Goal: Task Accomplishment & Management: Complete application form

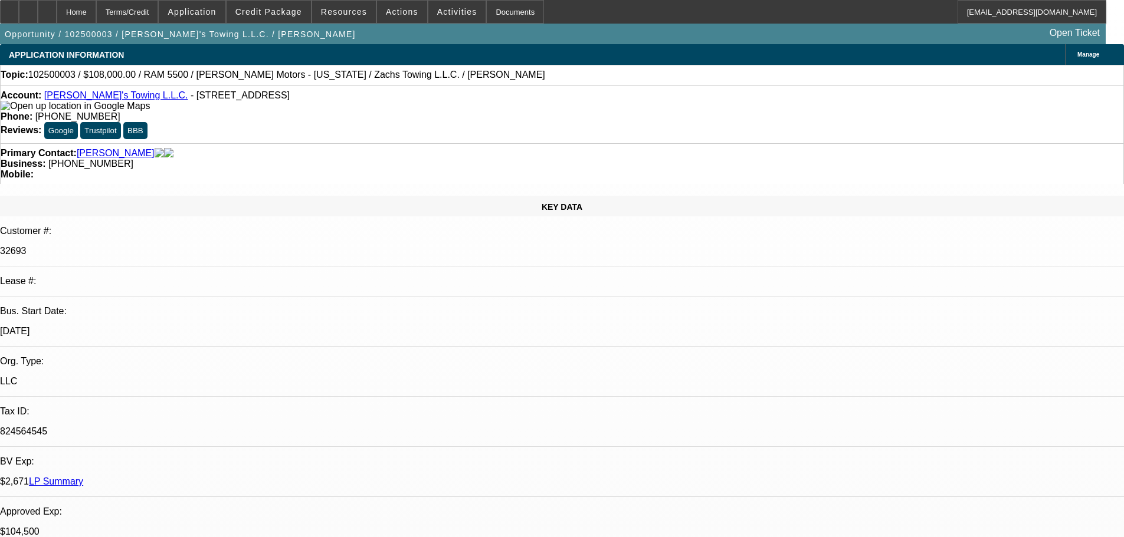
select select "0"
select select "3"
select select "0.2"
select select "17"
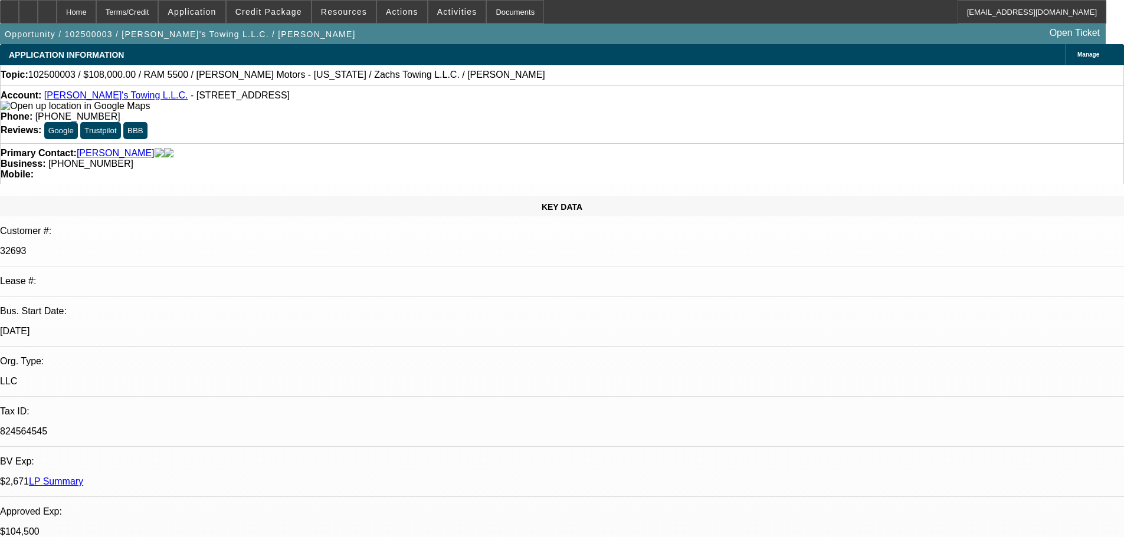
select select "0"
select select "2"
select select "0.2"
select select "17"
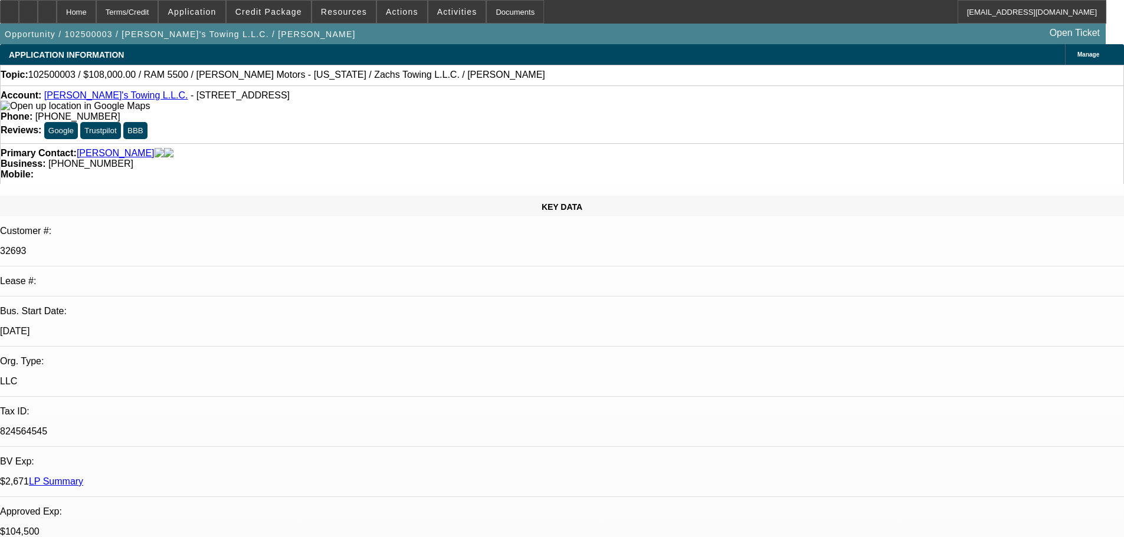
select select "2"
select select "0.2"
select select "17"
select select "0"
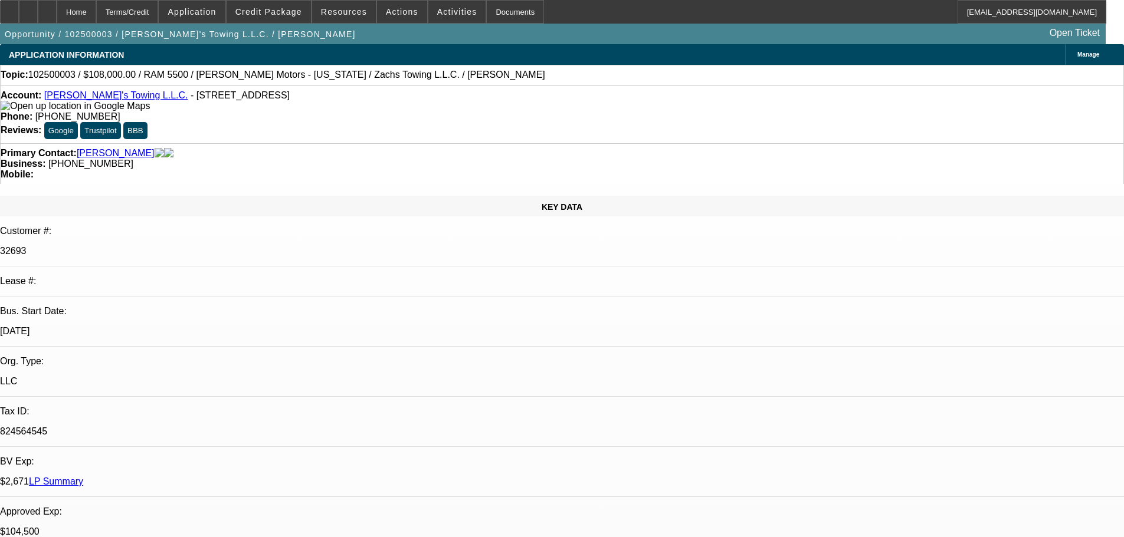
select select "2"
select select "0.2"
select select "17"
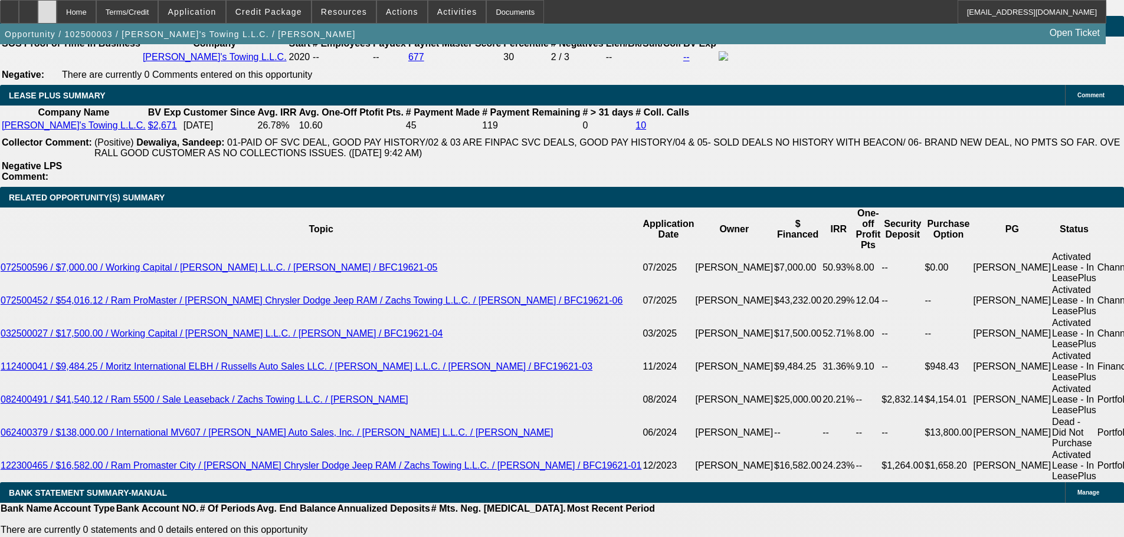
click at [57, 8] on div at bounding box center [47, 12] width 19 height 24
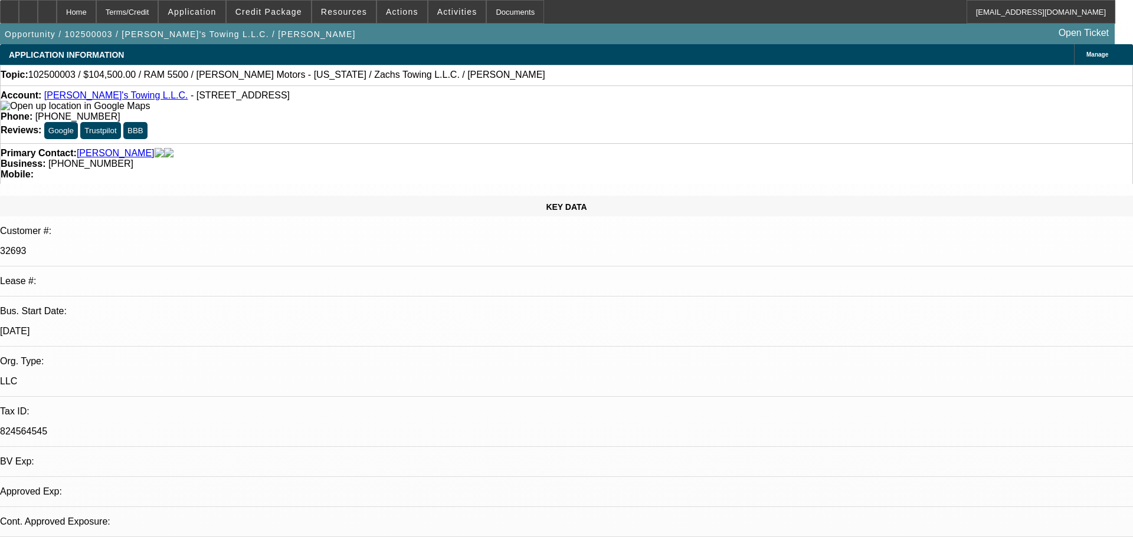
select select "0"
select select "3"
select select "0.2"
select select "17"
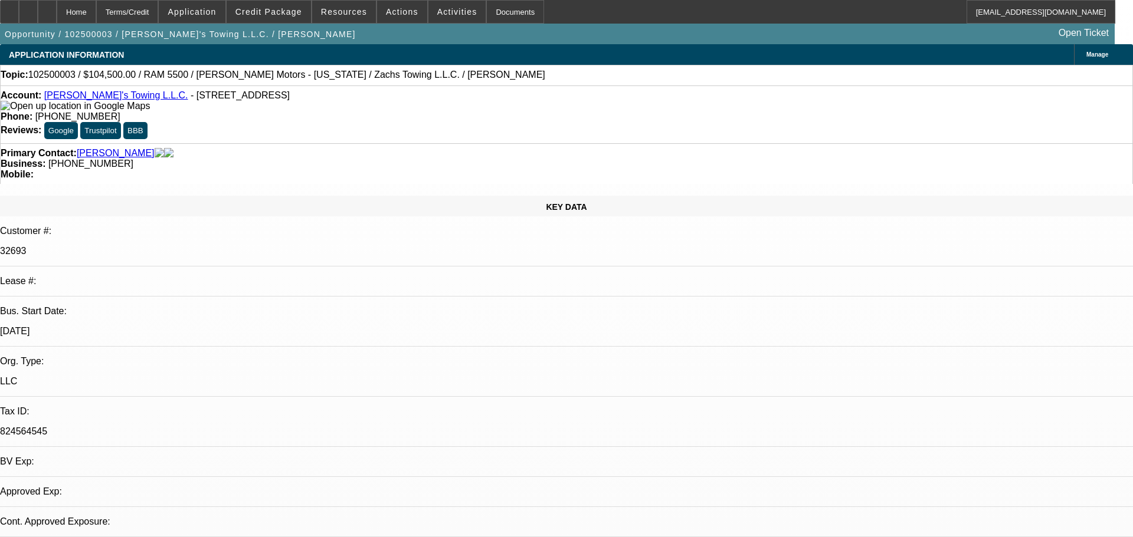
select select "0"
select select "3"
select select "0.2"
select select "17"
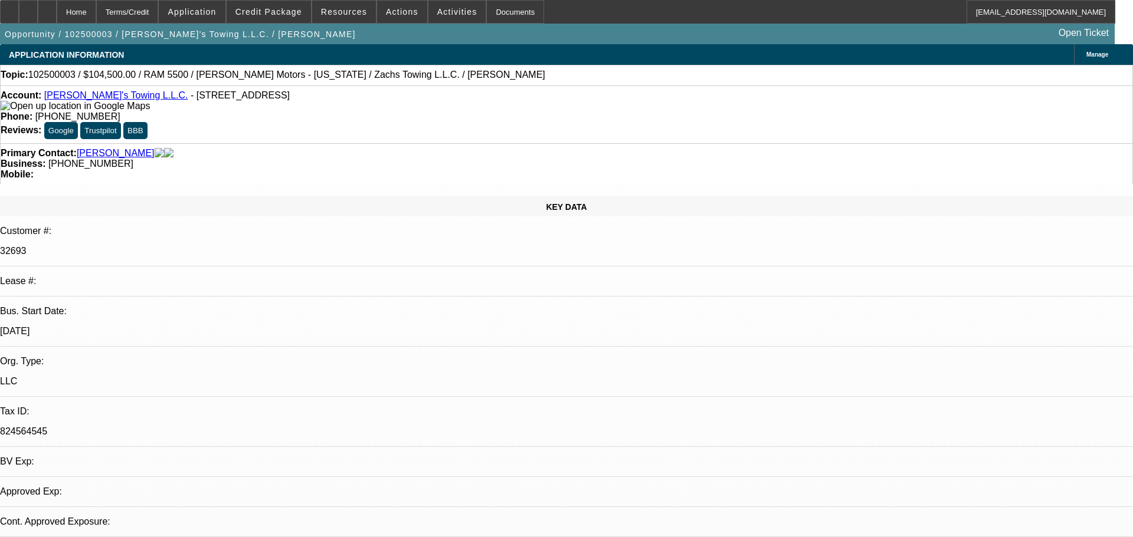
select select "0"
select select "3"
select select "0.2"
select select "17"
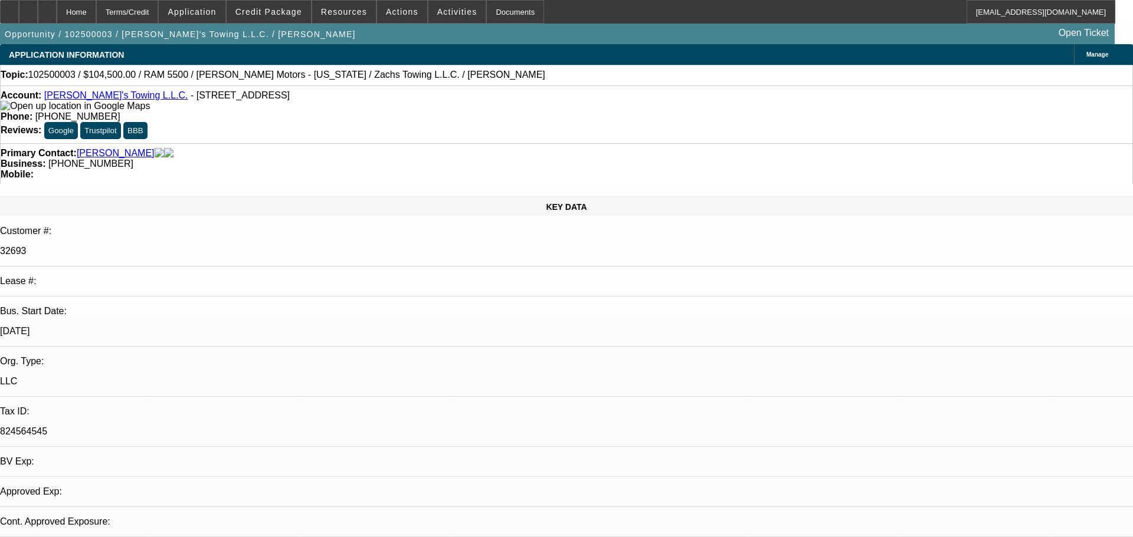
select select "0"
select select "2"
select select "0.2"
select select "17"
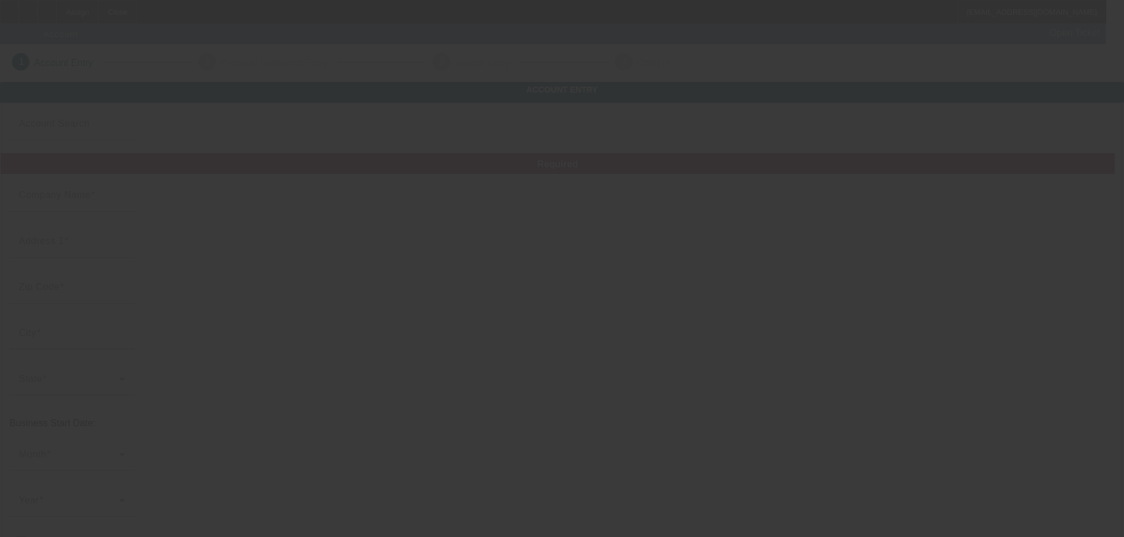
type input "[DATE]"
type input "Macmooretransportation llc"
type input "Unknown"
type input "UNKNO"
type input "Cicero"
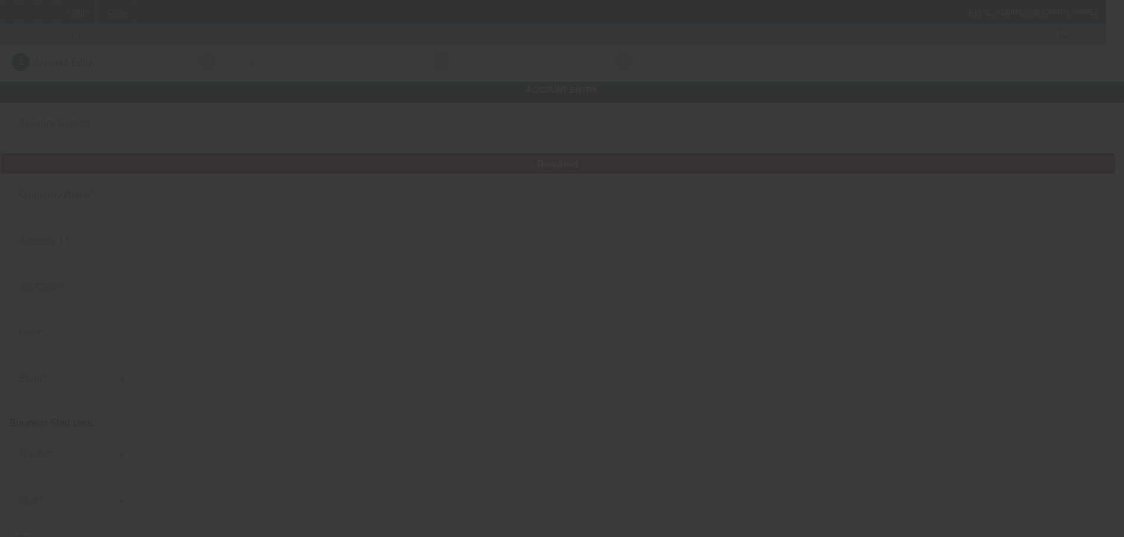
type input "(877) 245-3111"
type input "james@macmooretransportationllc.com"
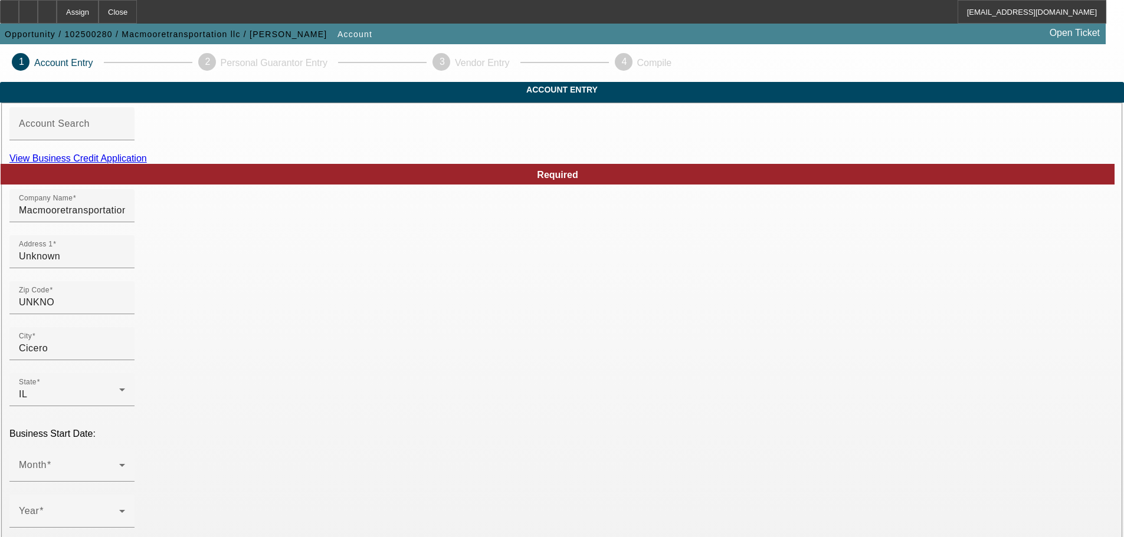
click at [147, 163] on link "View Business Credit Application" at bounding box center [77, 158] width 137 height 10
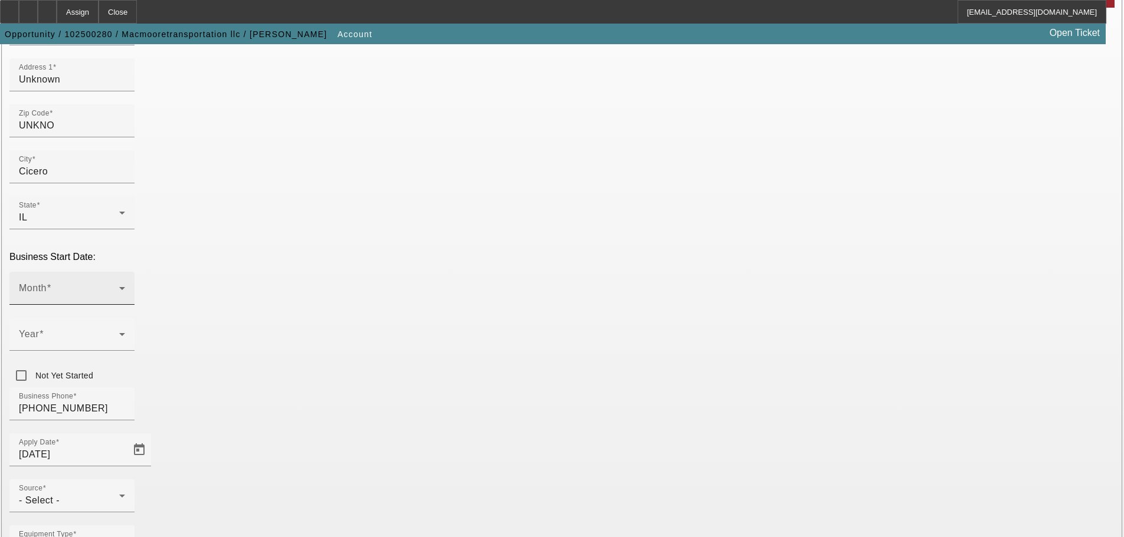
click at [125, 272] on div "Month" at bounding box center [72, 288] width 106 height 33
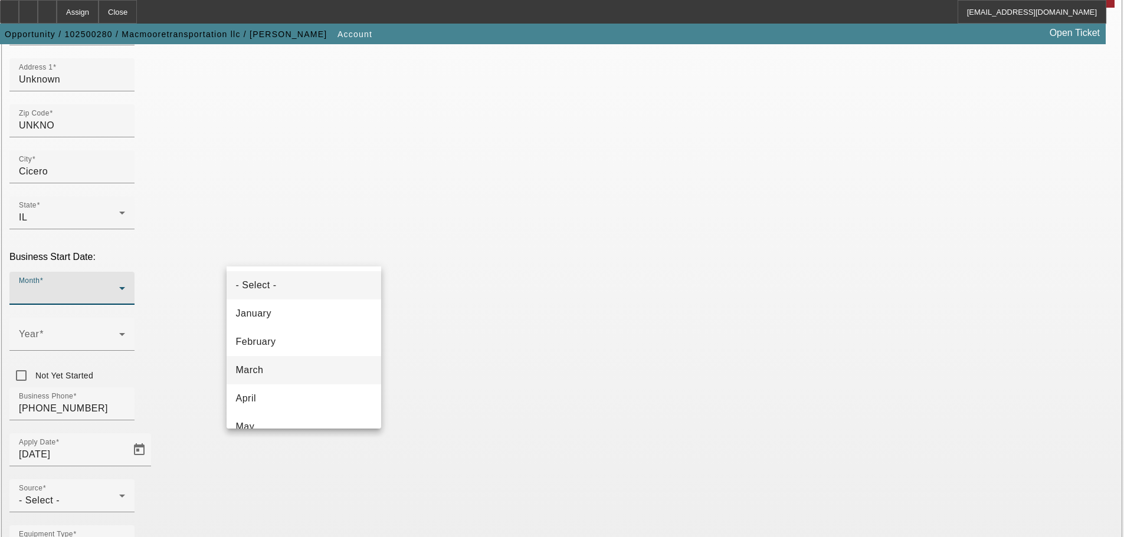
click at [281, 358] on mat-option "March" at bounding box center [304, 370] width 155 height 28
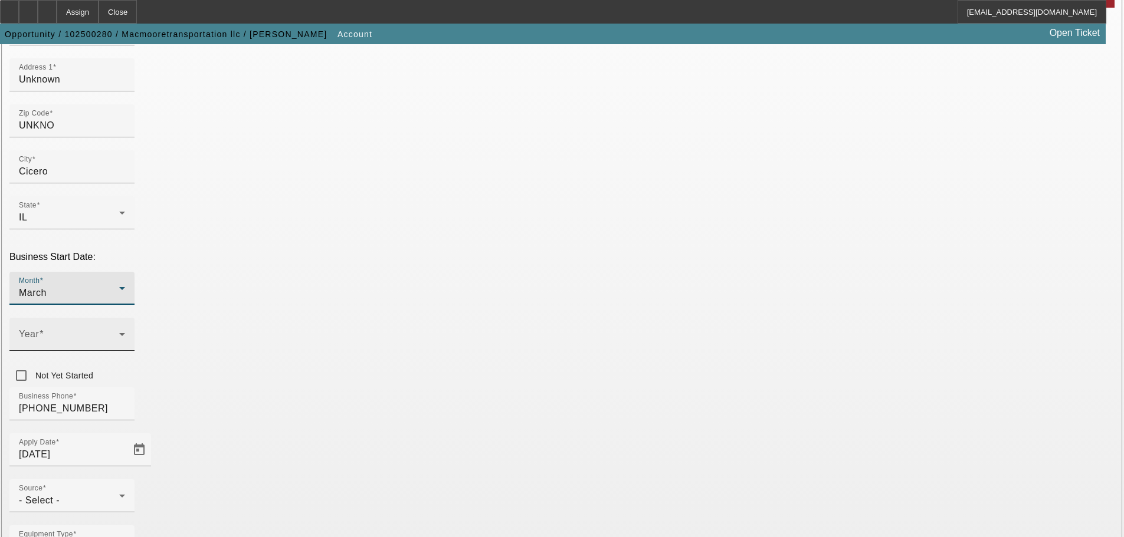
click at [135, 318] on div "Year" at bounding box center [71, 334] width 125 height 33
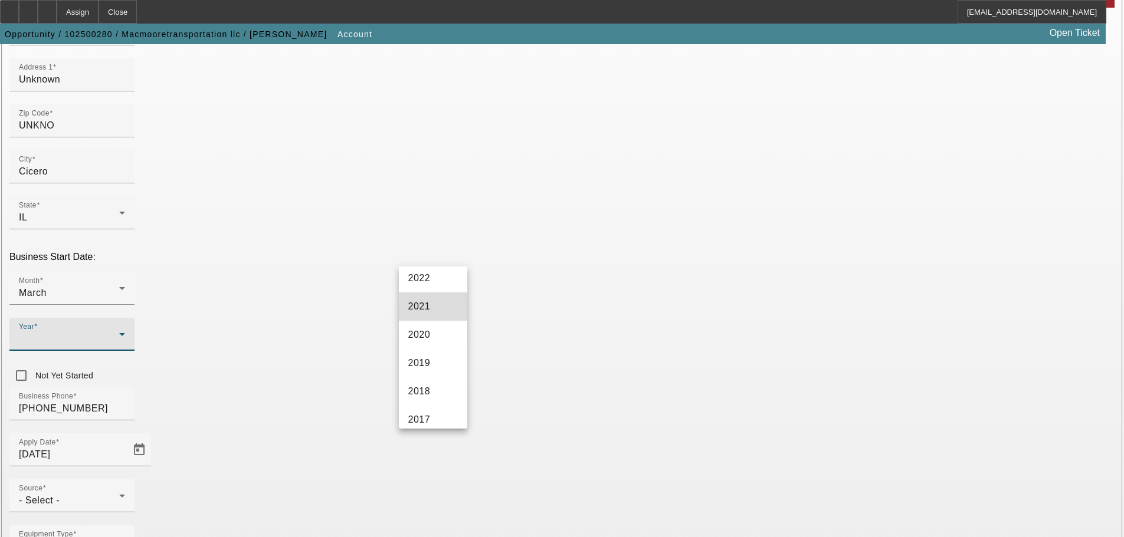
click at [435, 315] on mat-option "2021" at bounding box center [433, 307] width 68 height 28
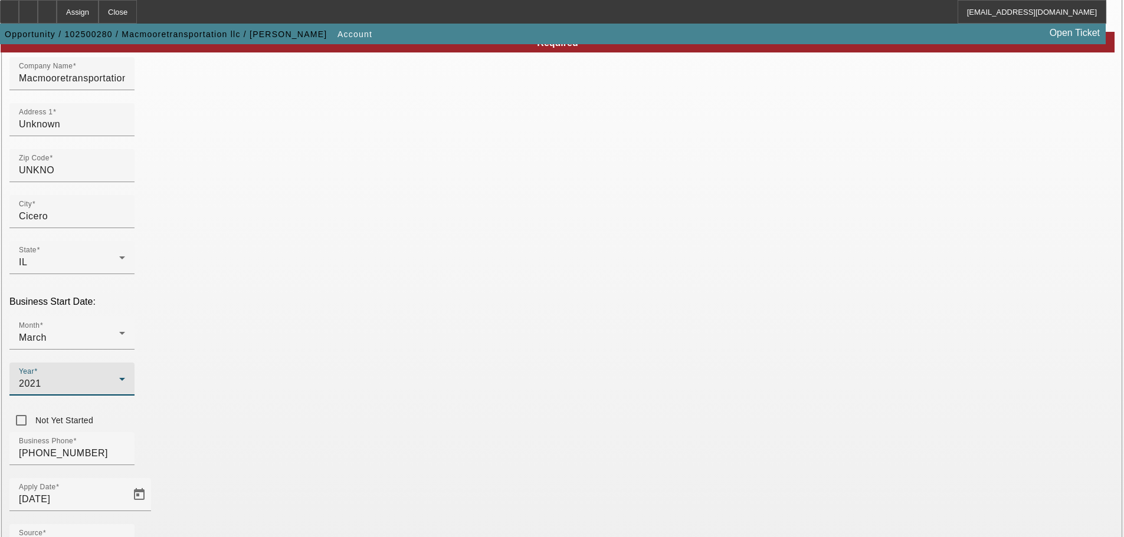
scroll to position [59, 0]
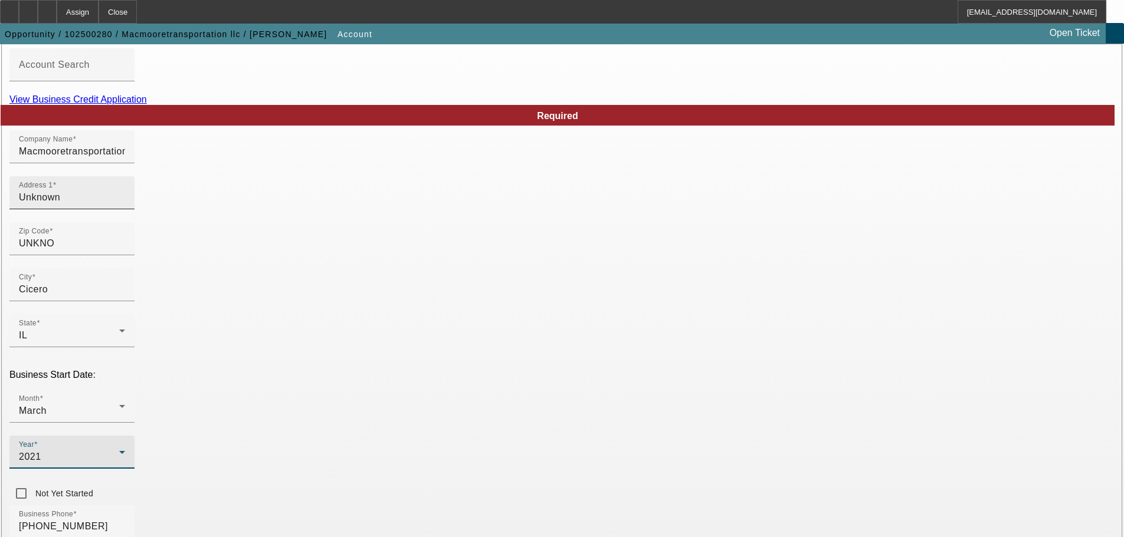
click at [125, 205] on input "Unknown" at bounding box center [72, 198] width 106 height 14
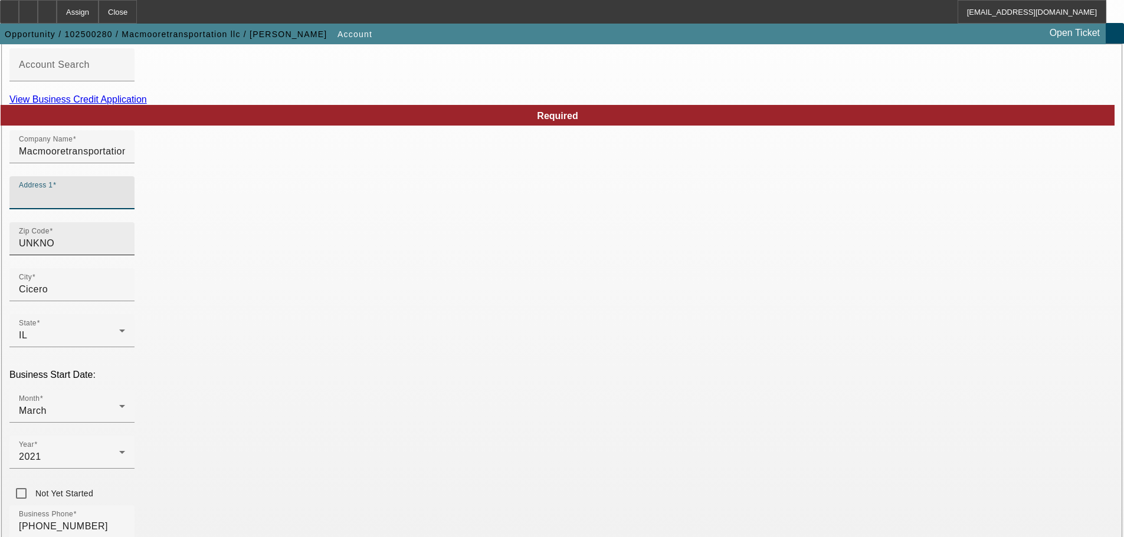
click at [125, 251] on input "UNKNO" at bounding box center [72, 244] width 106 height 14
click at [125, 202] on div "Address 1" at bounding box center [72, 192] width 106 height 33
type input "19710 Governors HWY"
click at [125, 251] on input "Zip Code" at bounding box center [72, 244] width 106 height 14
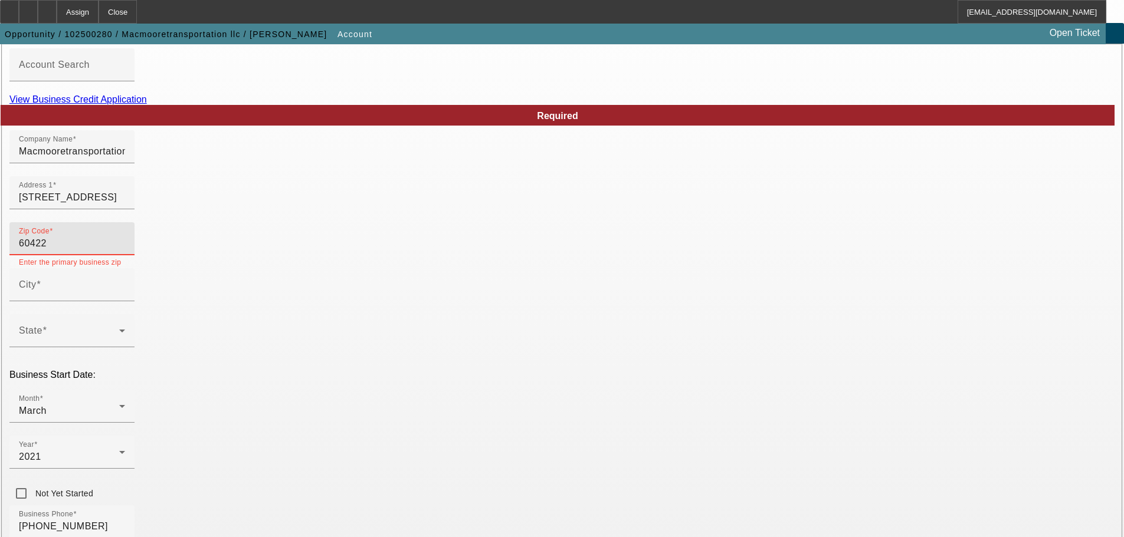
type input "60422"
type input "Flossmoor"
type input "Cook"
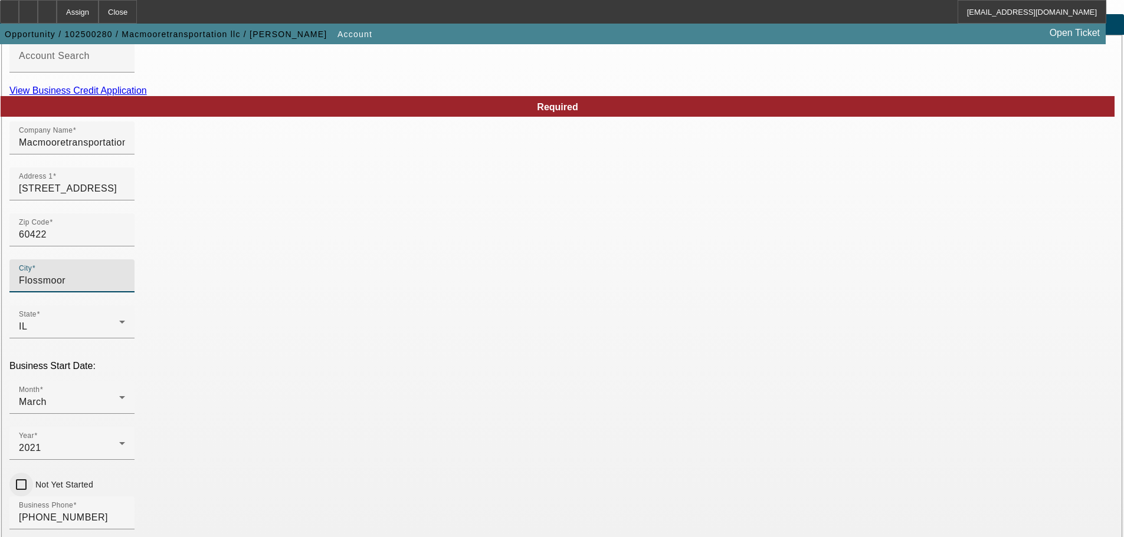
scroll to position [218, 0]
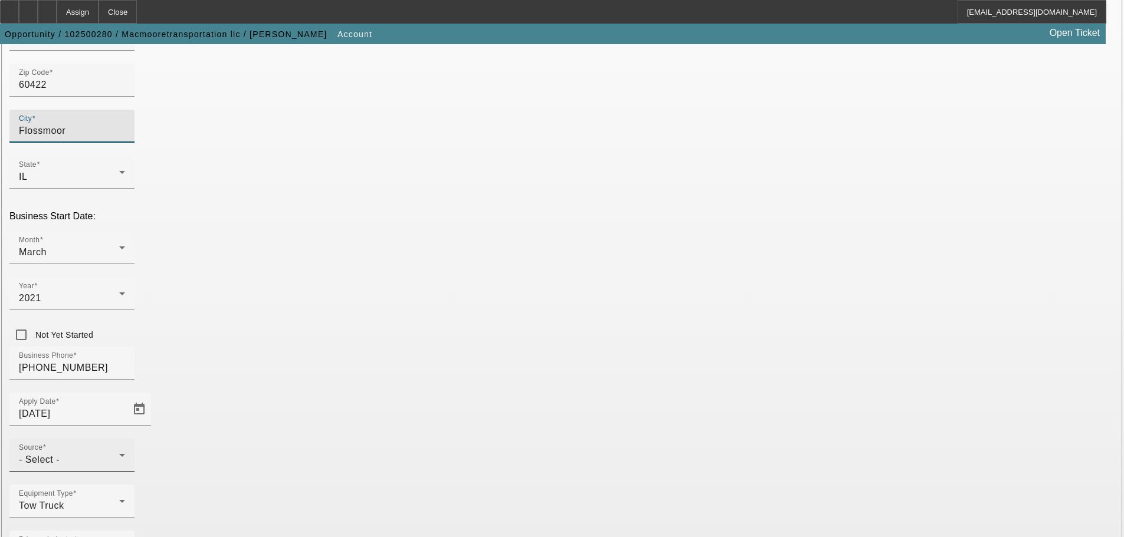
click at [125, 439] on div "Source - Select -" at bounding box center [72, 455] width 106 height 33
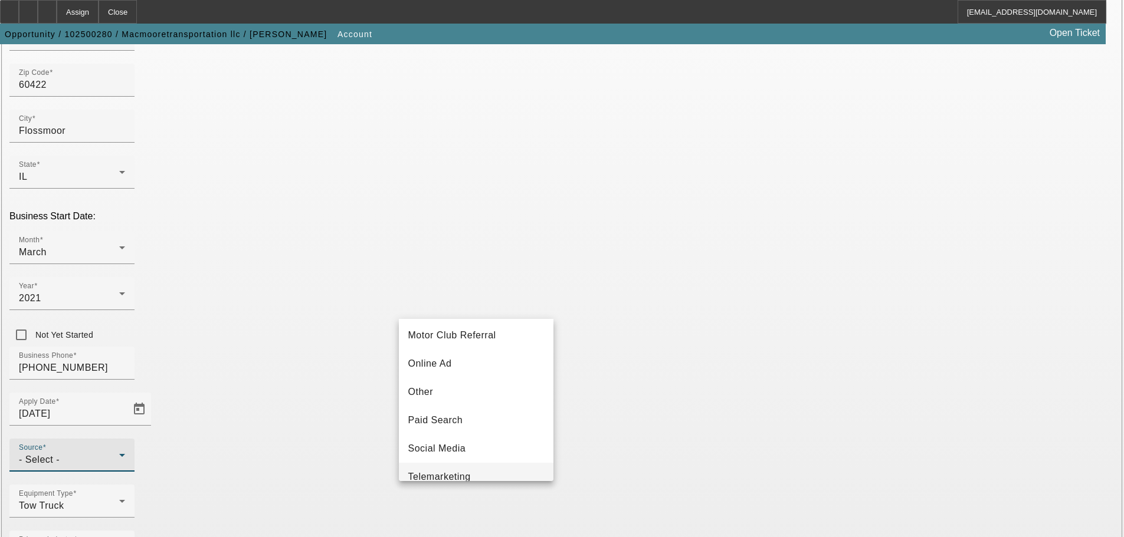
scroll to position [413, 0]
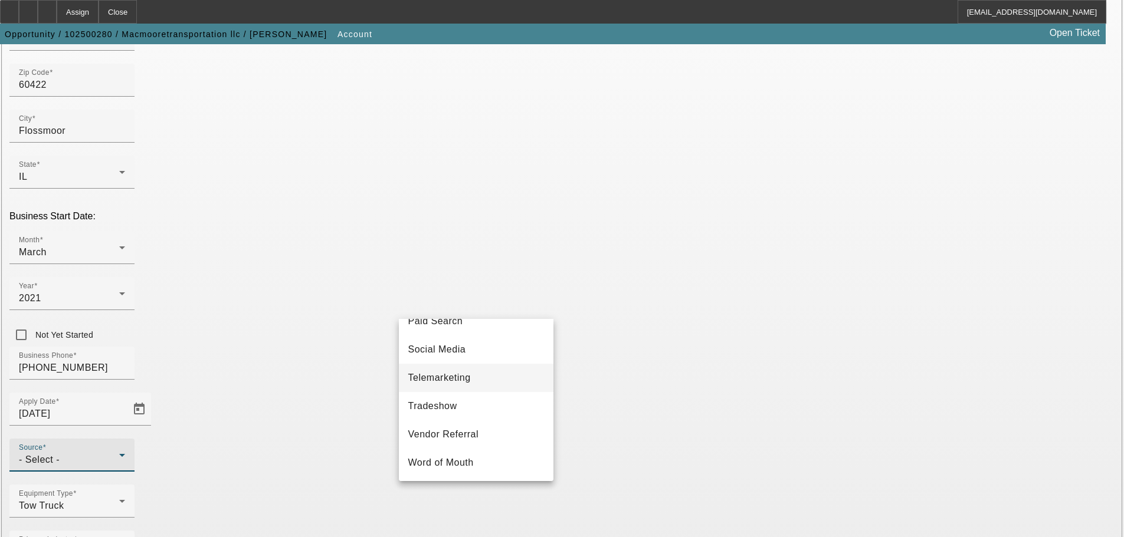
click at [471, 383] on mat-option "Telemarketing" at bounding box center [476, 378] width 155 height 28
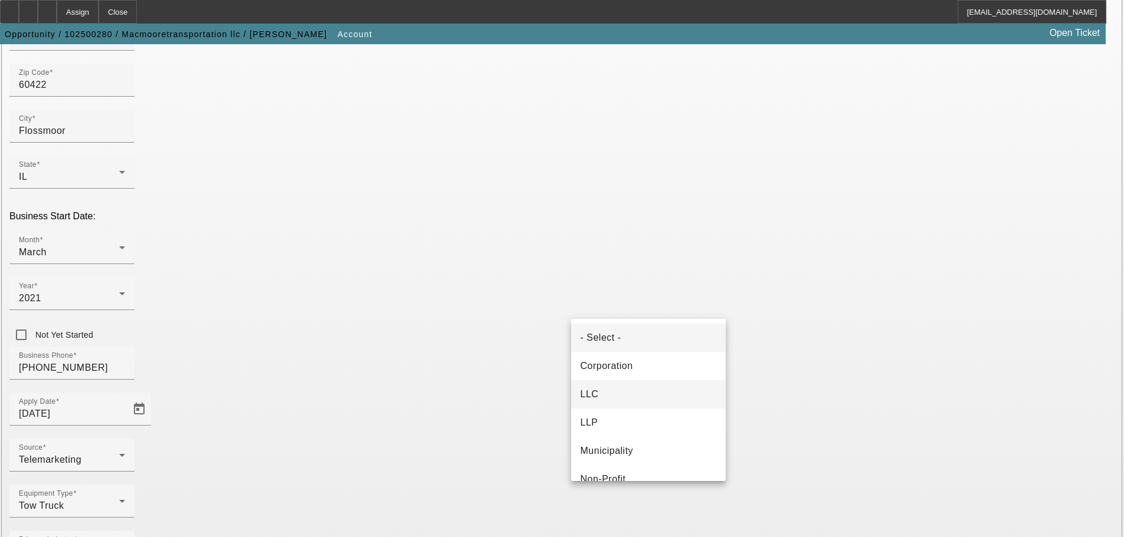
click at [584, 400] on span "LLC" at bounding box center [590, 395] width 18 height 14
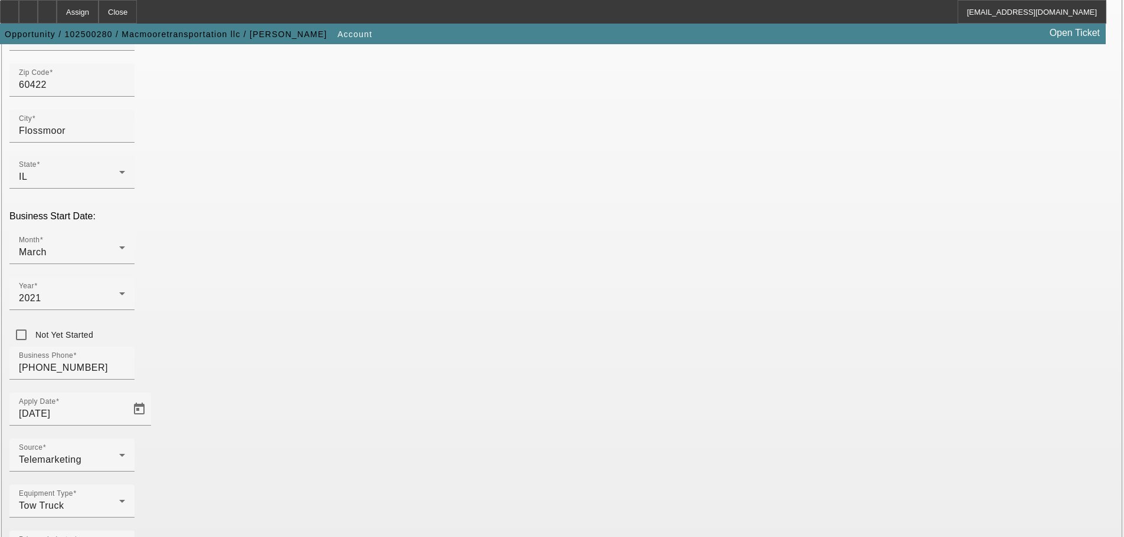
type input "862994071"
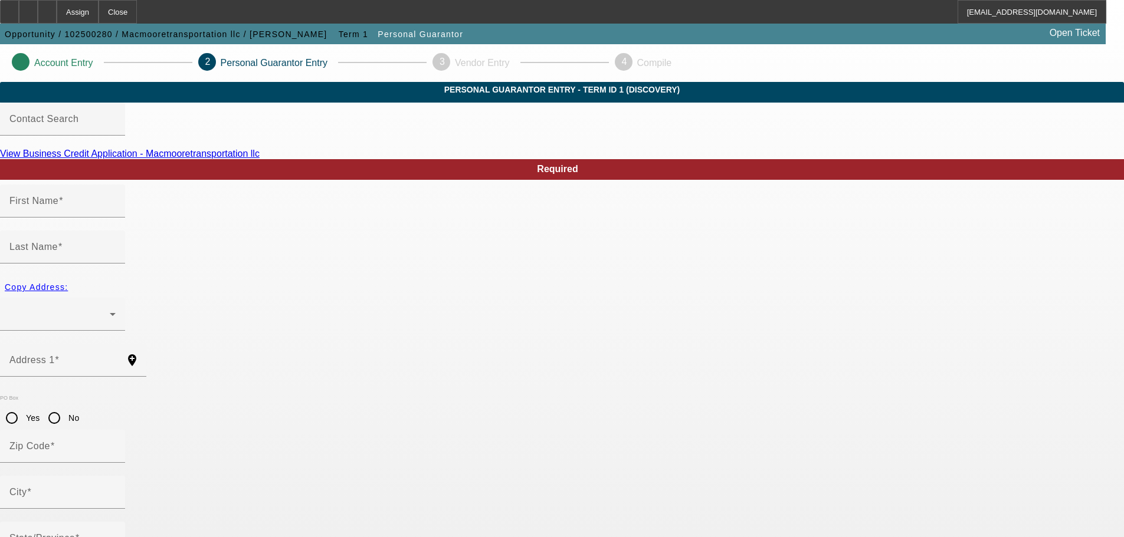
type input "James"
type input "Moore"
radio input "true"
type input "[PHONE_NUMBER]"
type input "353-78-4903"
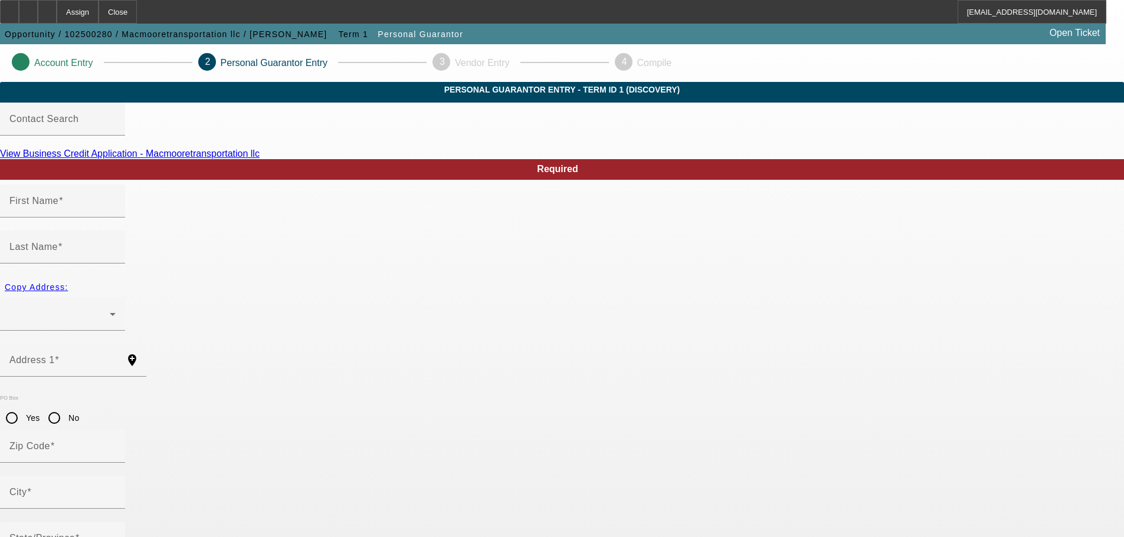
type input "james@macmooretransportationllc.com"
type input "[PHONE_NUMBER]"
click at [116, 298] on div at bounding box center [62, 314] width 106 height 33
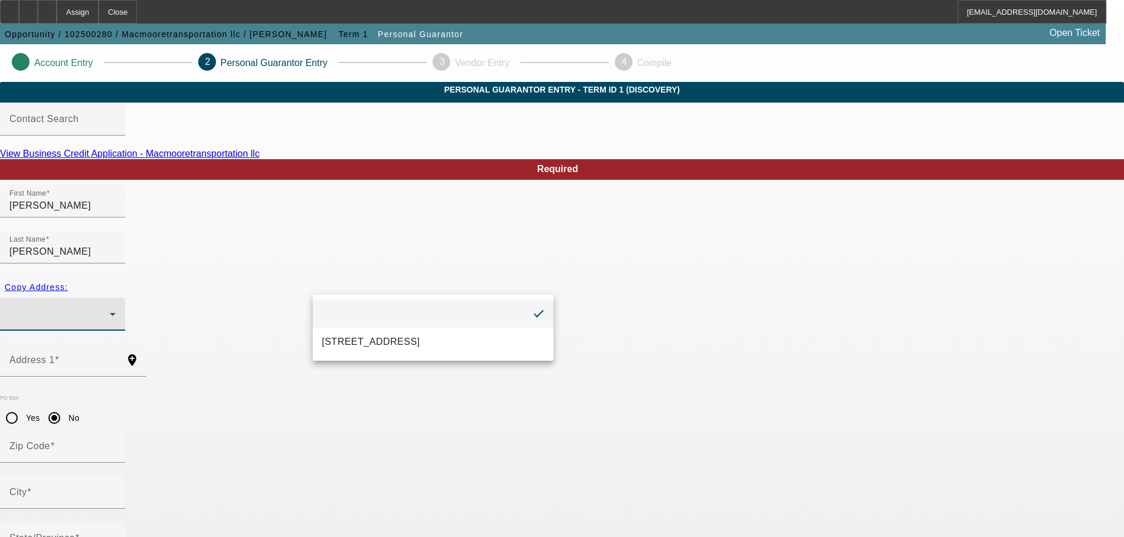
click at [259, 333] on div at bounding box center [562, 268] width 1124 height 537
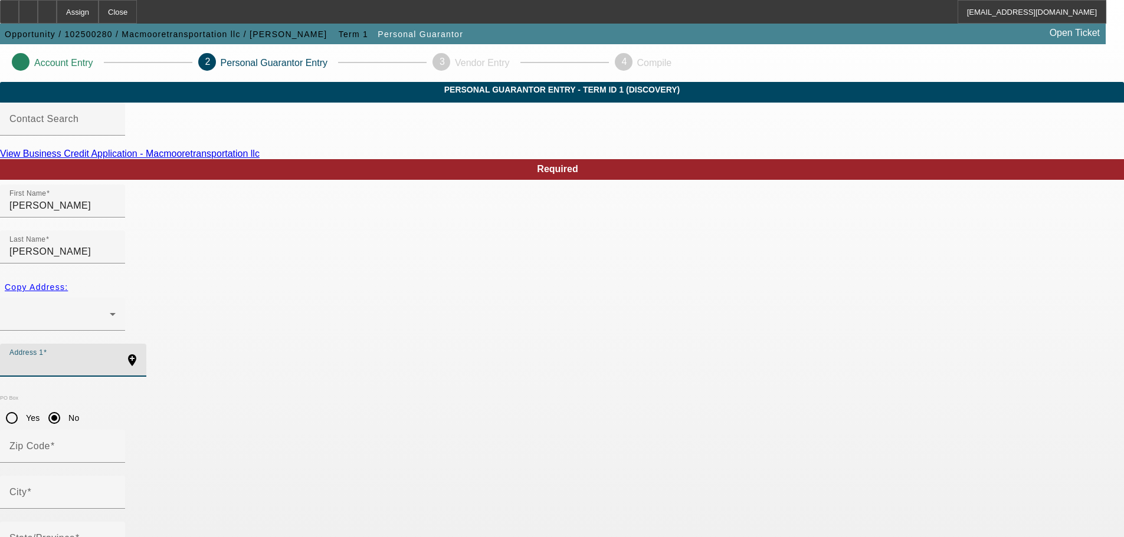
click at [116, 358] on input "Address 1" at bounding box center [62, 365] width 106 height 14
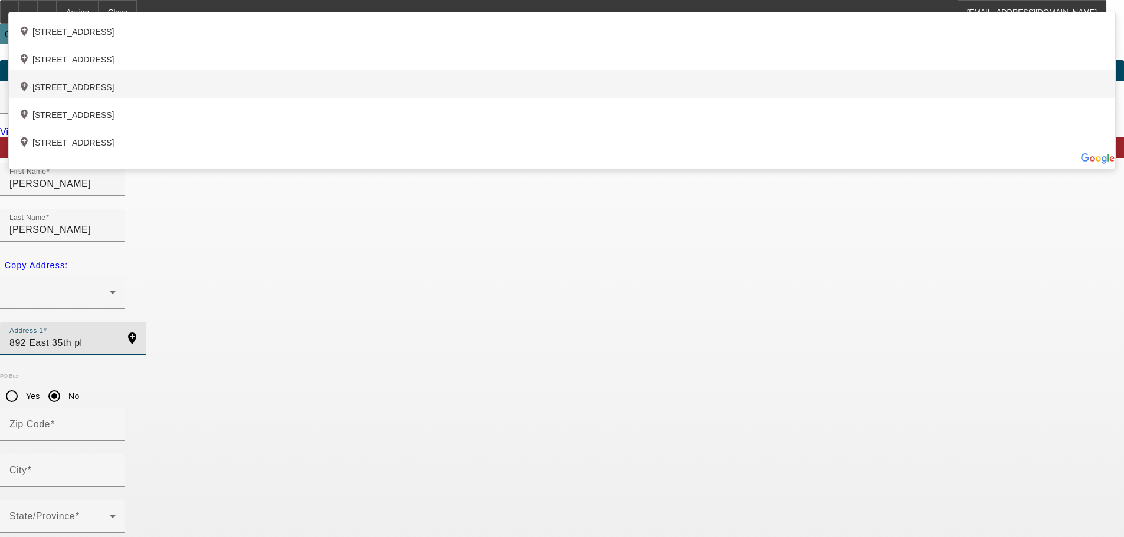
scroll to position [40, 0]
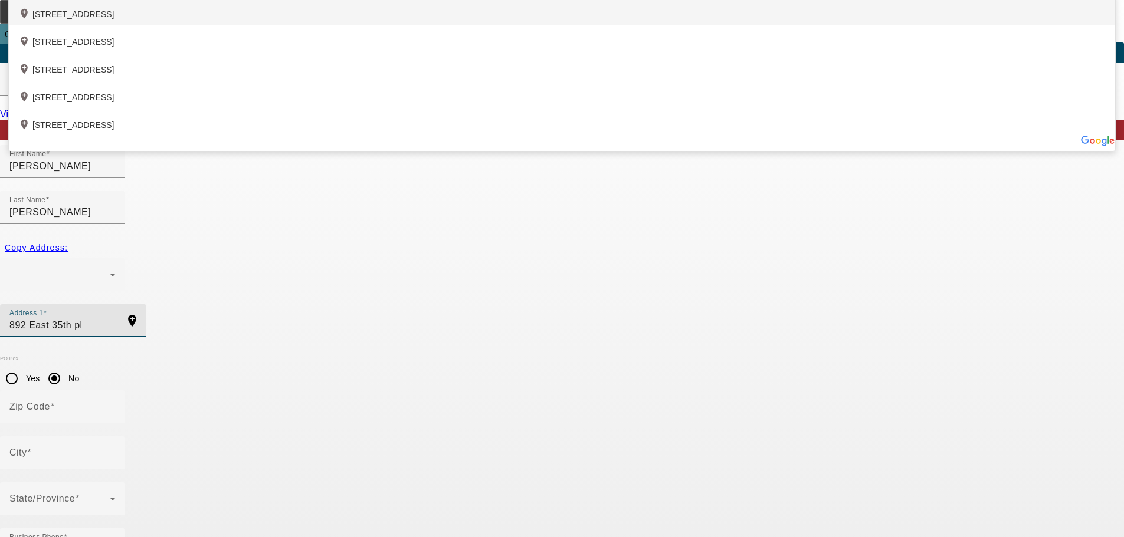
click at [378, 25] on div "add_location 892 East 35th Place, Gary, IN 46409, US" at bounding box center [562, 11] width 1106 height 28
type input "892 East 35th Place"
type input "46409"
type input "Gary"
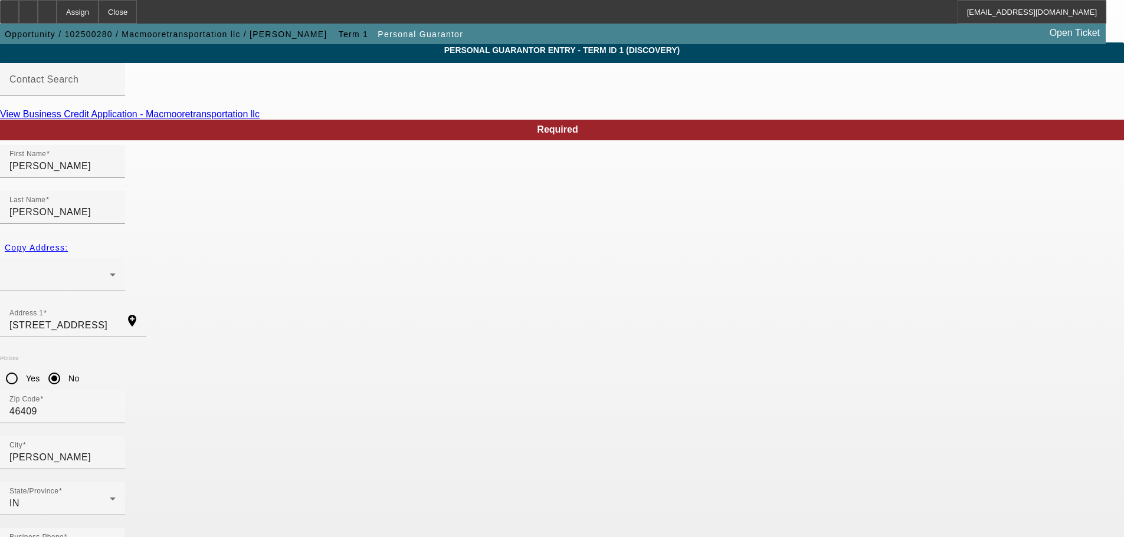
type input "100"
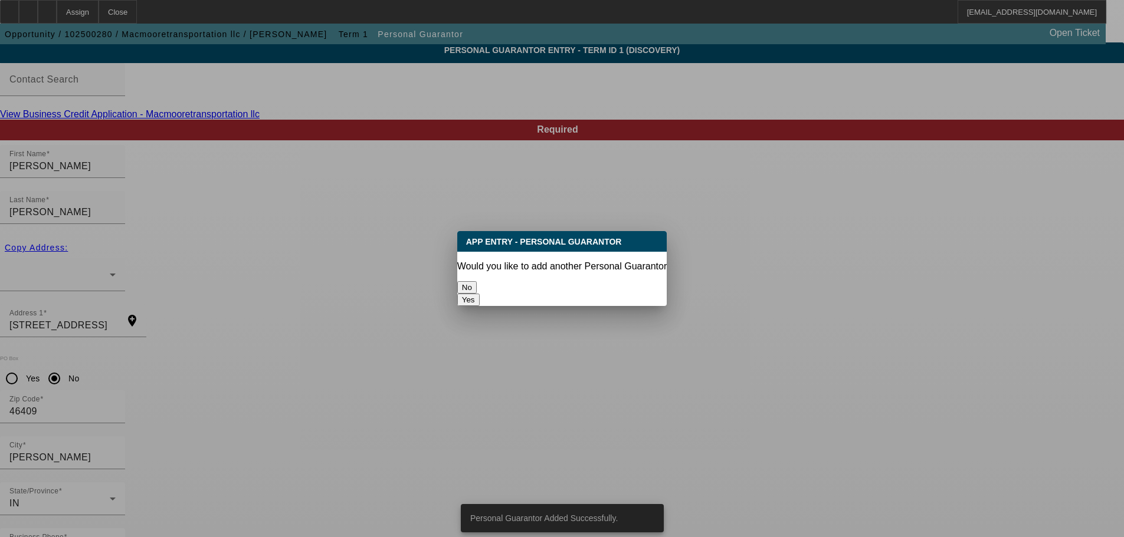
scroll to position [0, 0]
click at [477, 281] on button "No" at bounding box center [466, 287] width 19 height 12
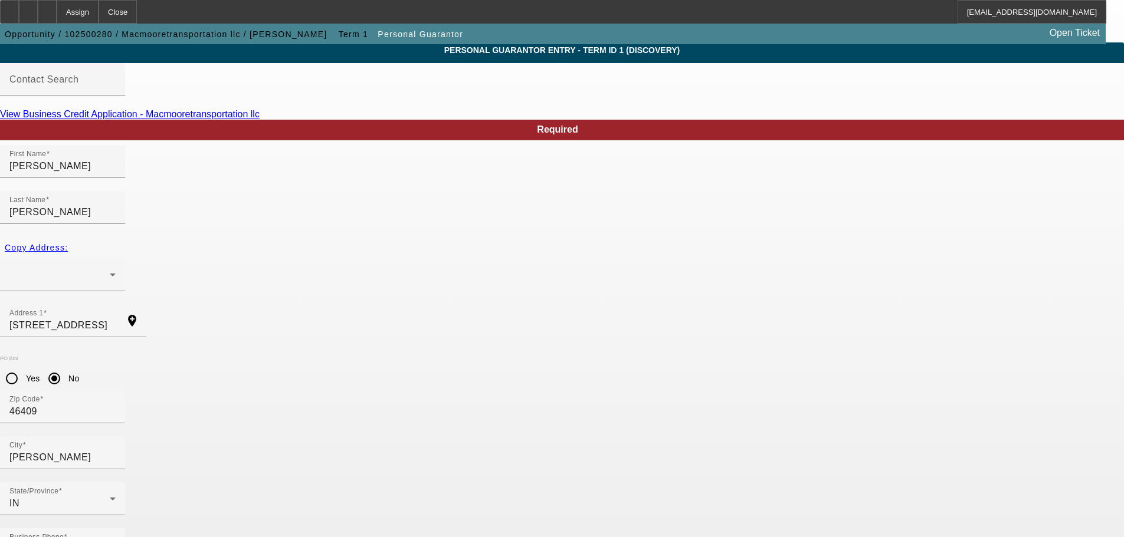
scroll to position [40, 0]
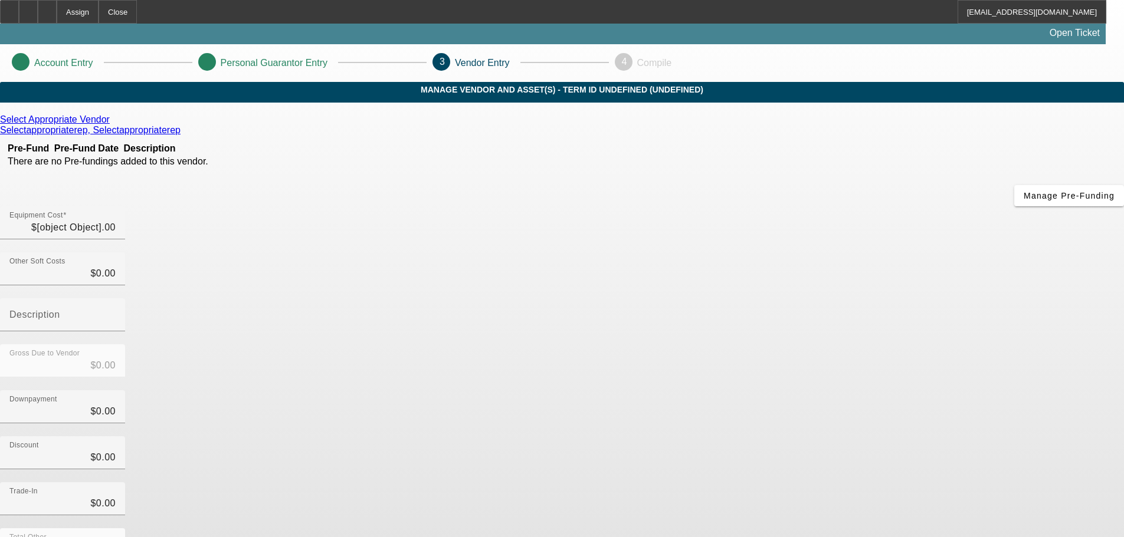
type input "$20,000.00"
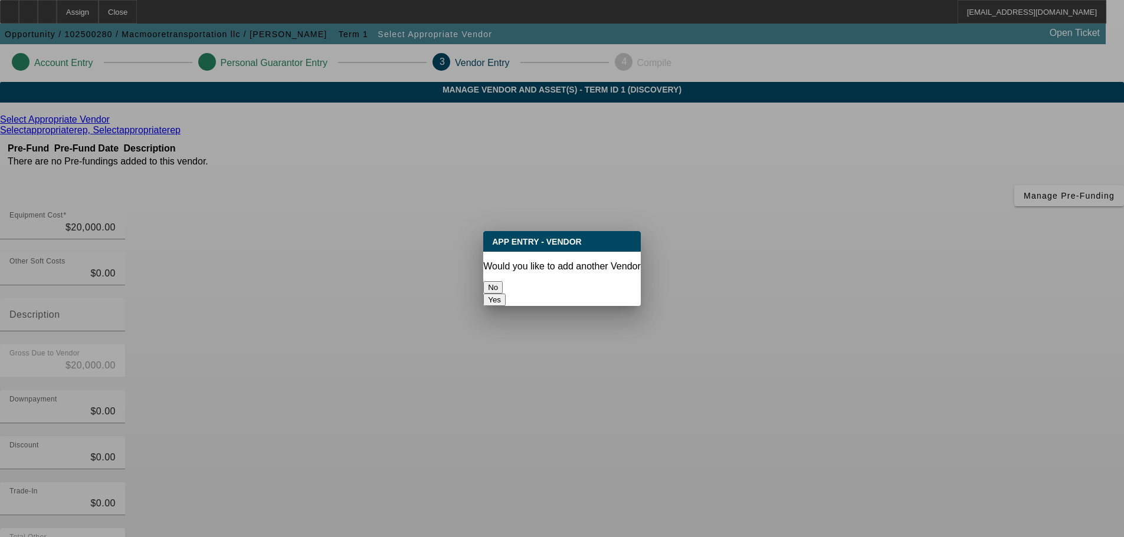
click at [503, 290] on button "No" at bounding box center [492, 287] width 19 height 12
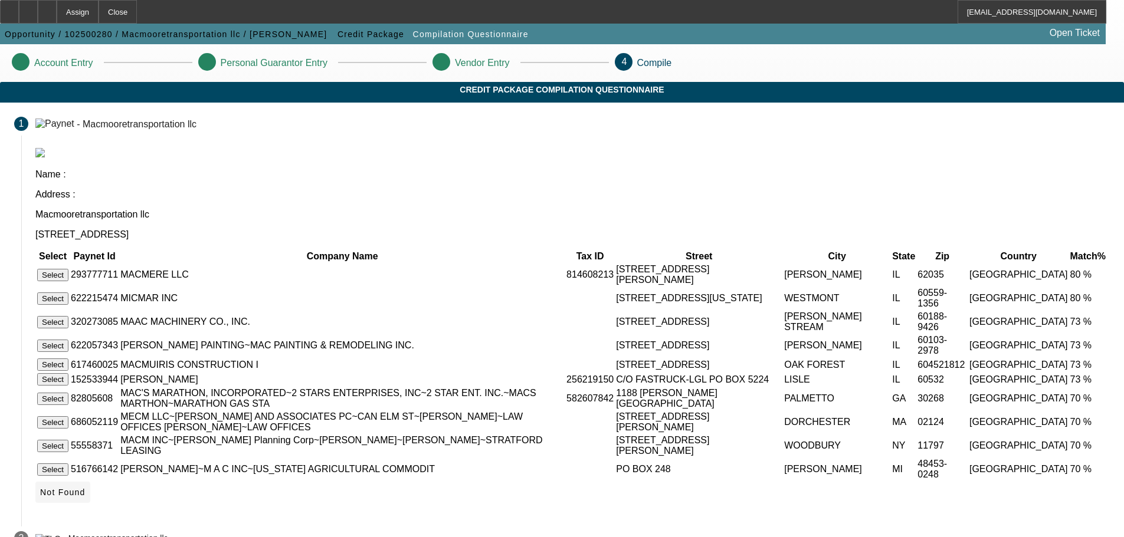
click at [86, 497] on span "Not Found" at bounding box center [62, 492] width 45 height 9
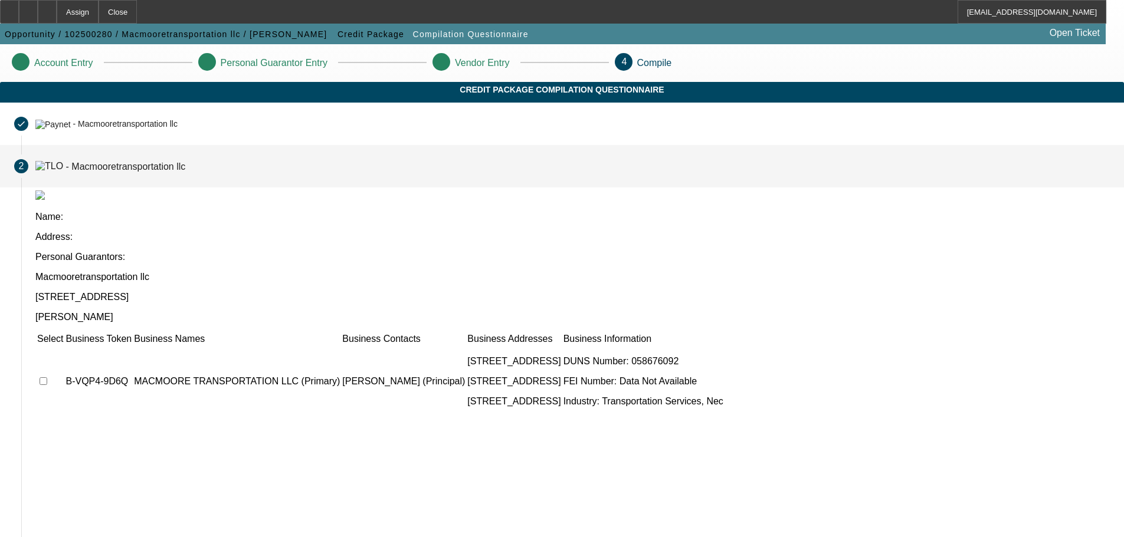
scroll to position [32, 0]
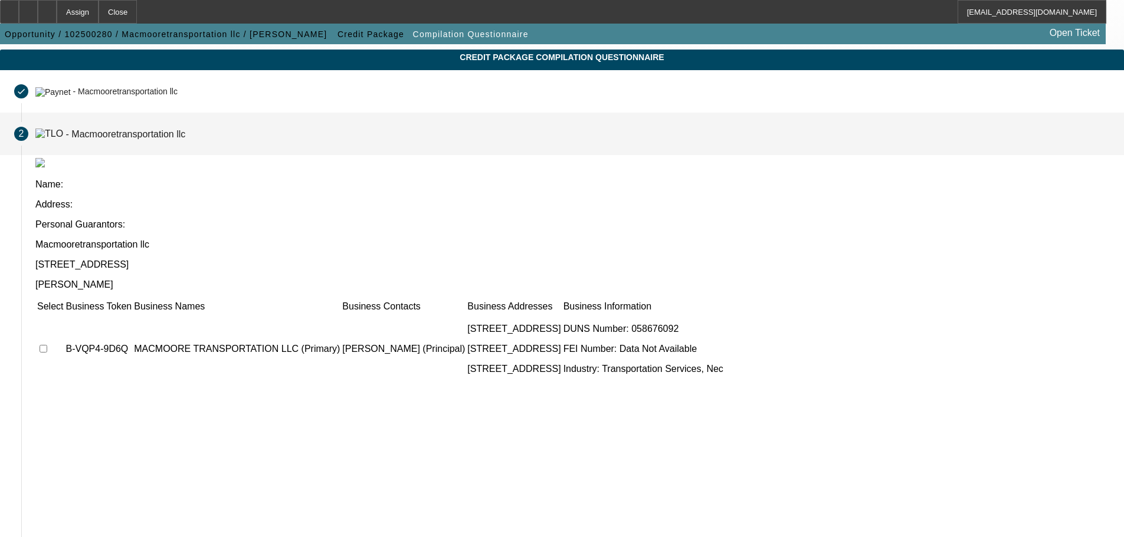
click at [47, 345] on input "checkbox" at bounding box center [44, 349] width 8 height 8
checkbox input "true"
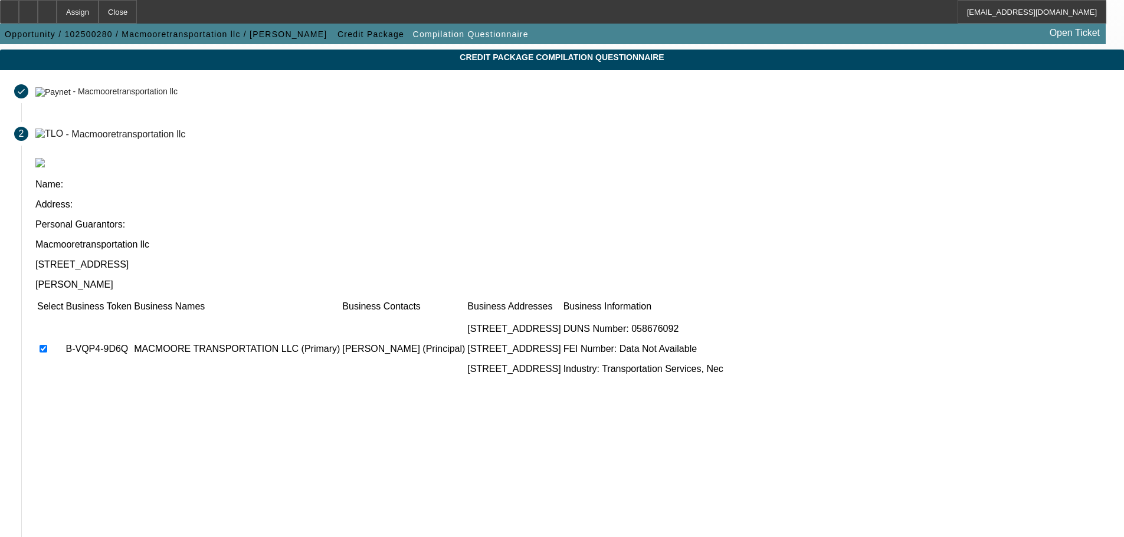
scroll to position [115, 0]
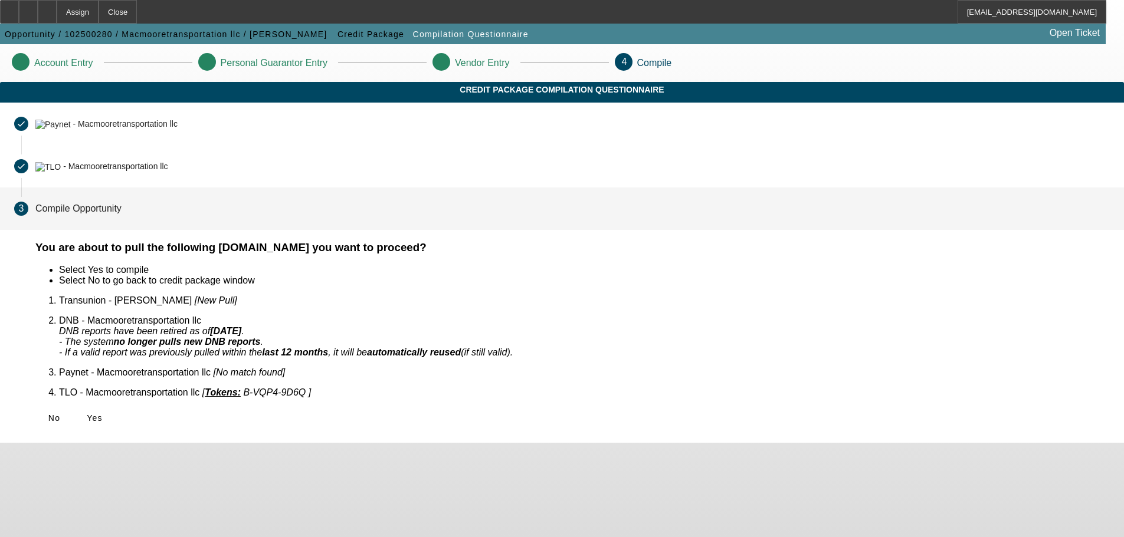
scroll to position [0, 0]
click at [103, 414] on span "Yes" at bounding box center [95, 418] width 16 height 9
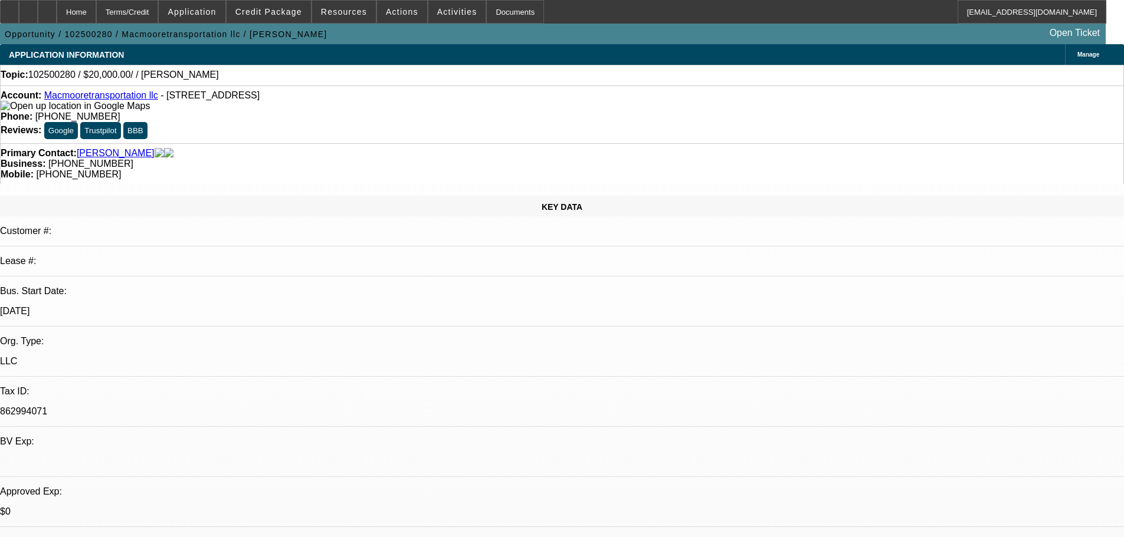
select select "0"
select select "2"
select select "0.1"
select select "4"
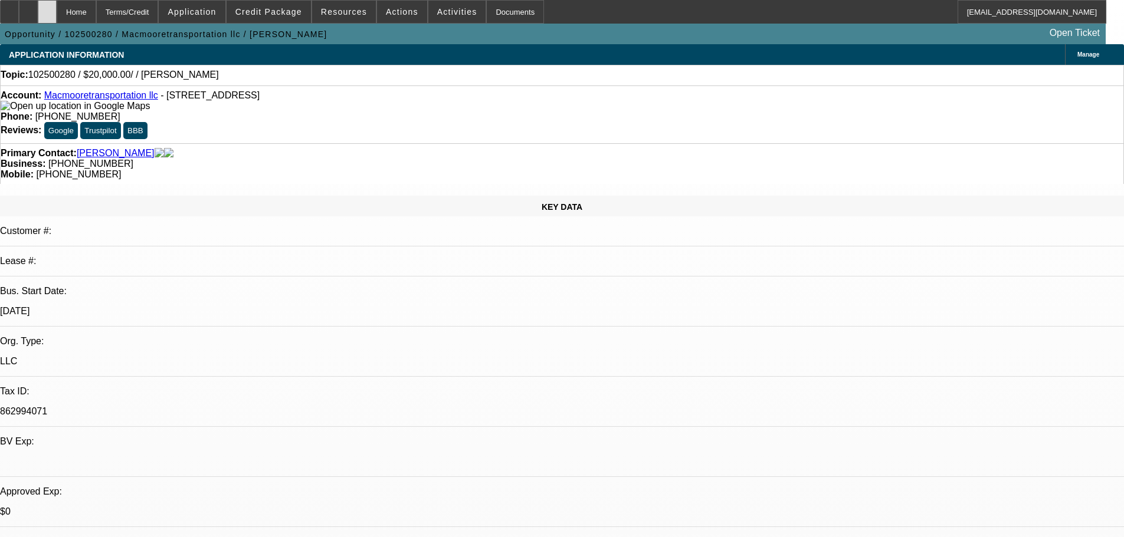
click at [57, 19] on div at bounding box center [47, 12] width 19 height 24
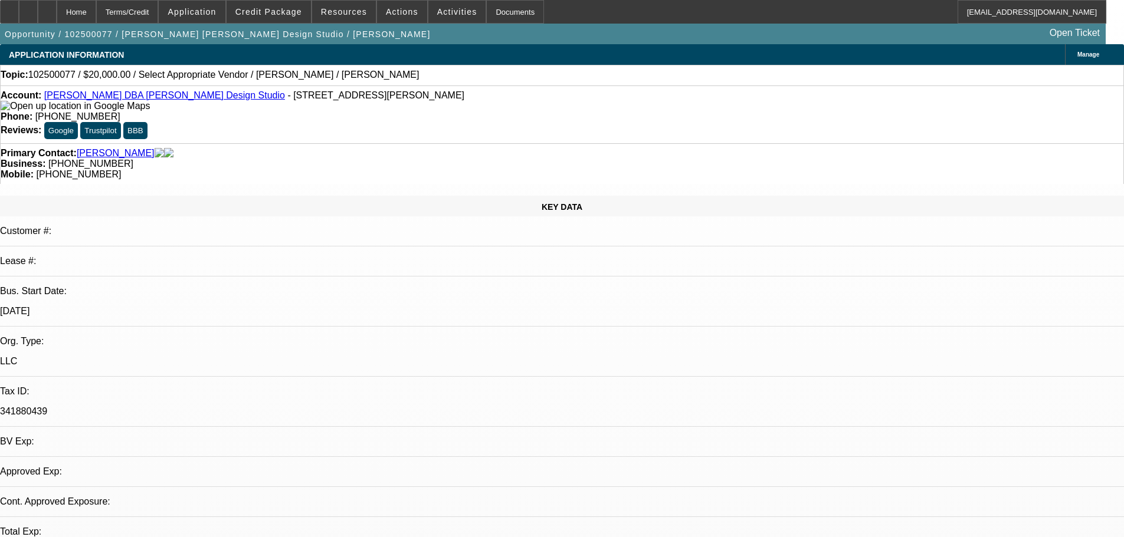
select select "0"
select select "2"
select select "0.1"
select select "1"
select select "2"
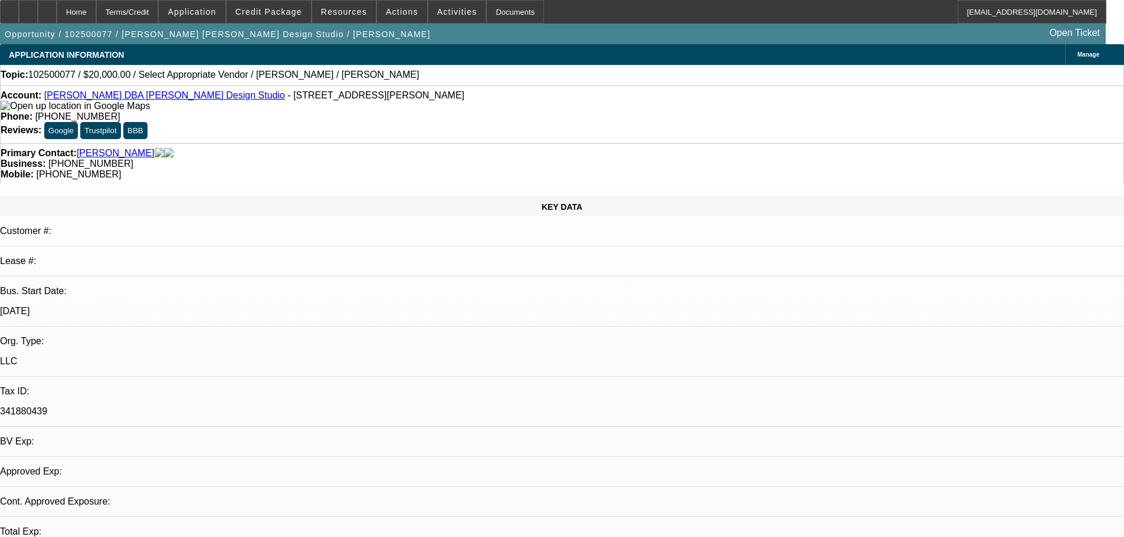
select select "4"
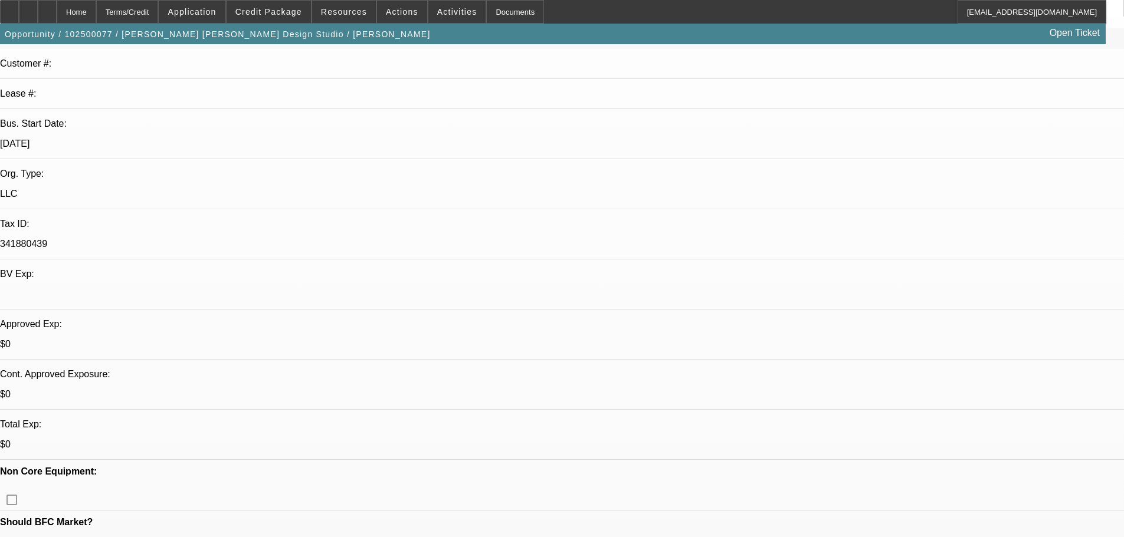
scroll to position [177, 0]
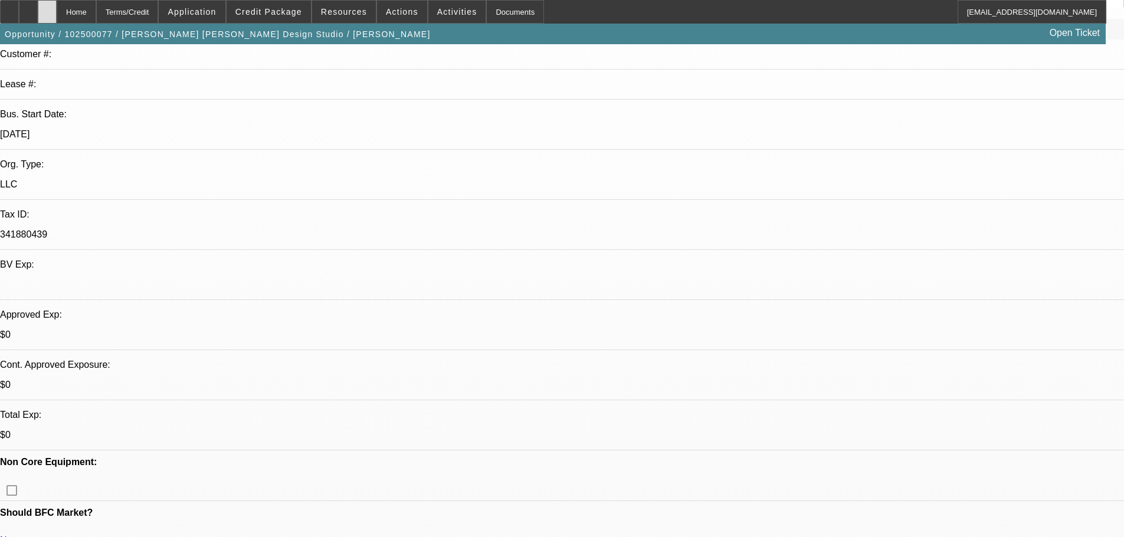
click at [57, 8] on div at bounding box center [47, 12] width 19 height 24
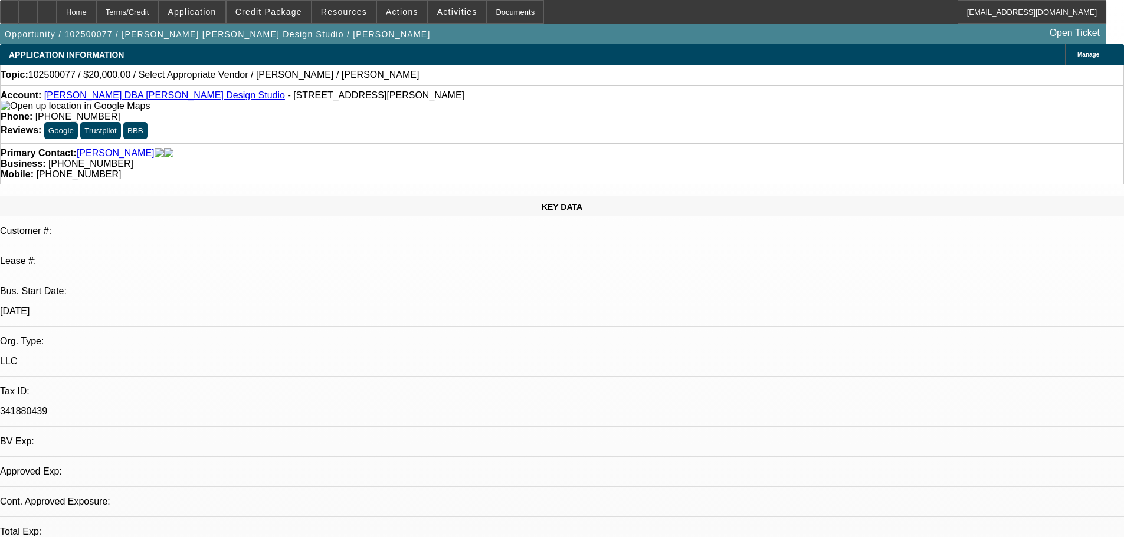
select select "0"
select select "2"
select select "0.1"
select select "4"
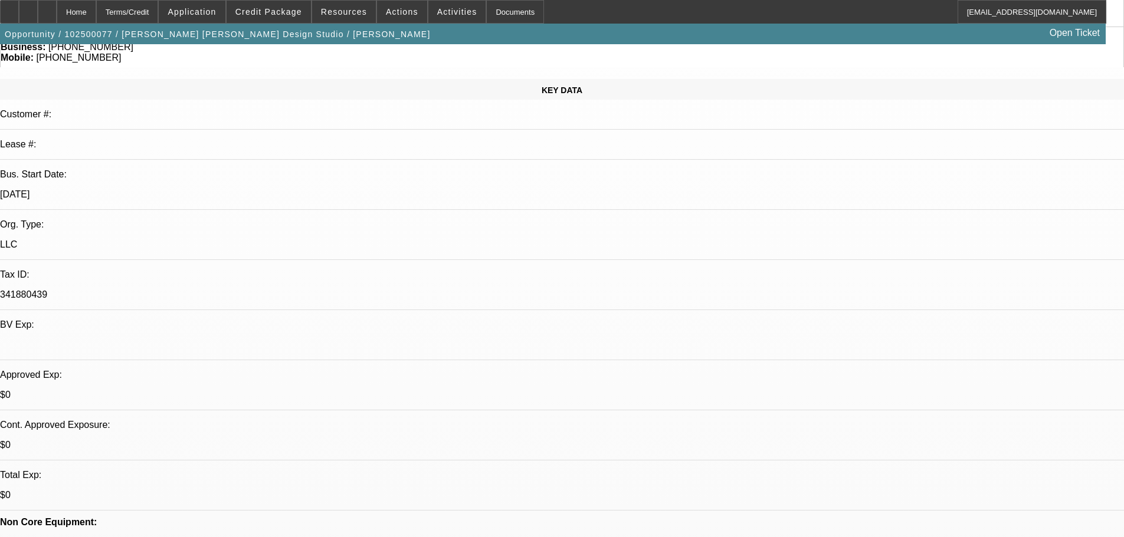
scroll to position [118, 0]
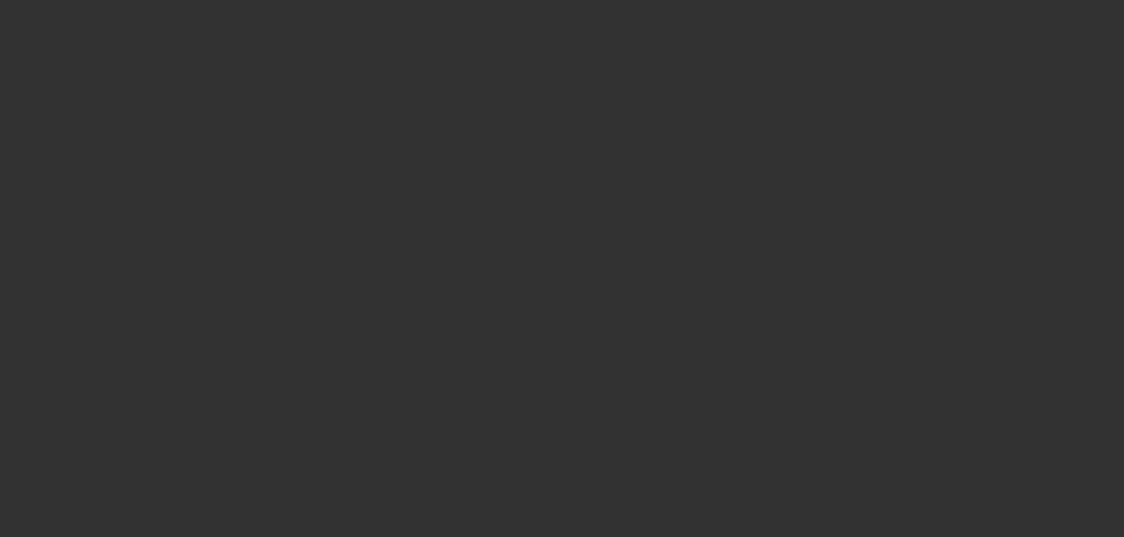
scroll to position [0, 0]
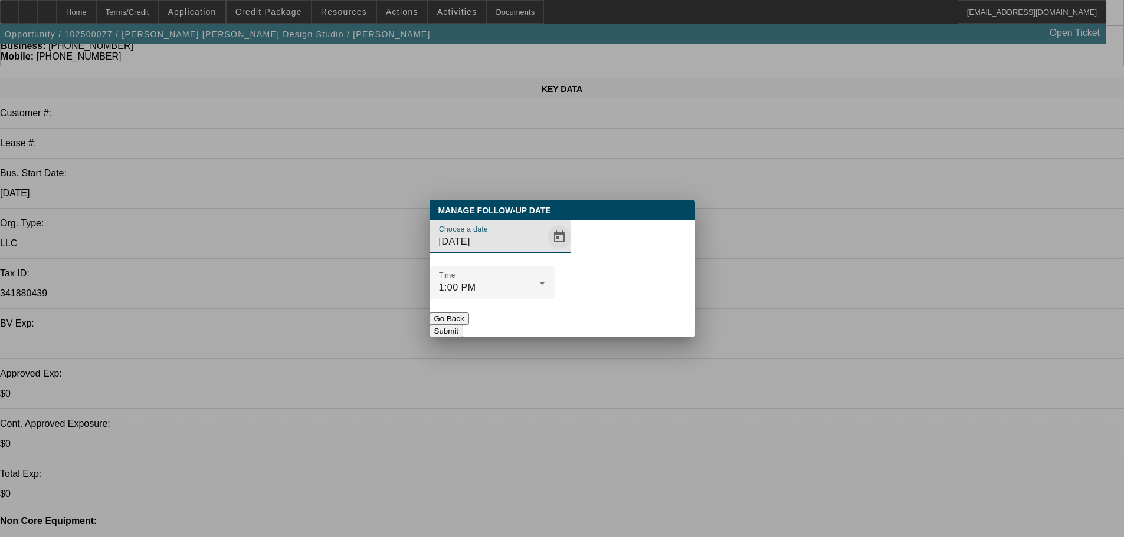
click at [546, 251] on span "Open calendar" at bounding box center [559, 237] width 28 height 28
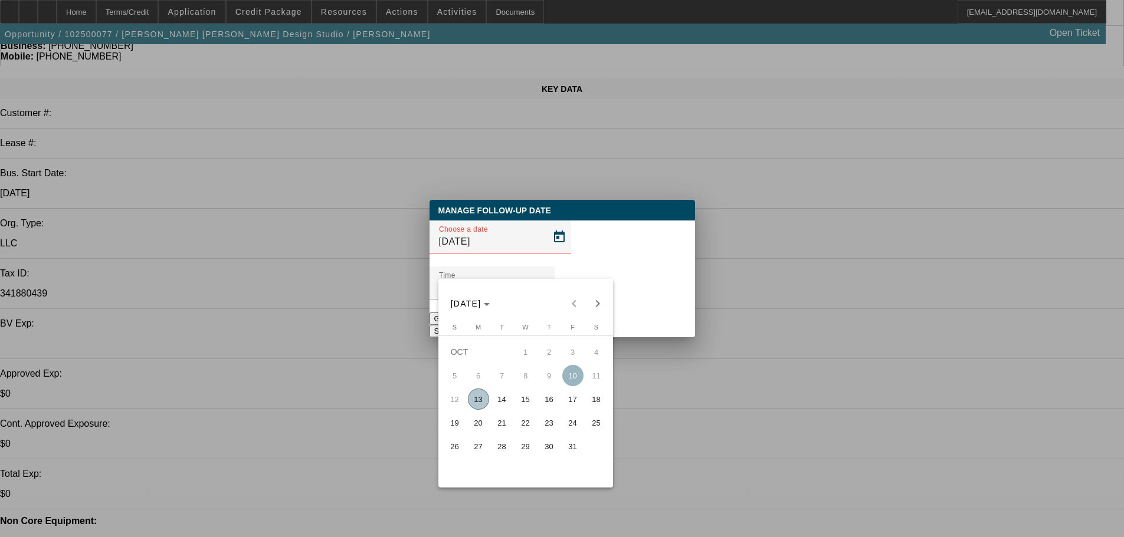
click at [532, 405] on span "15" at bounding box center [525, 399] width 21 height 21
type input "10/15/2025"
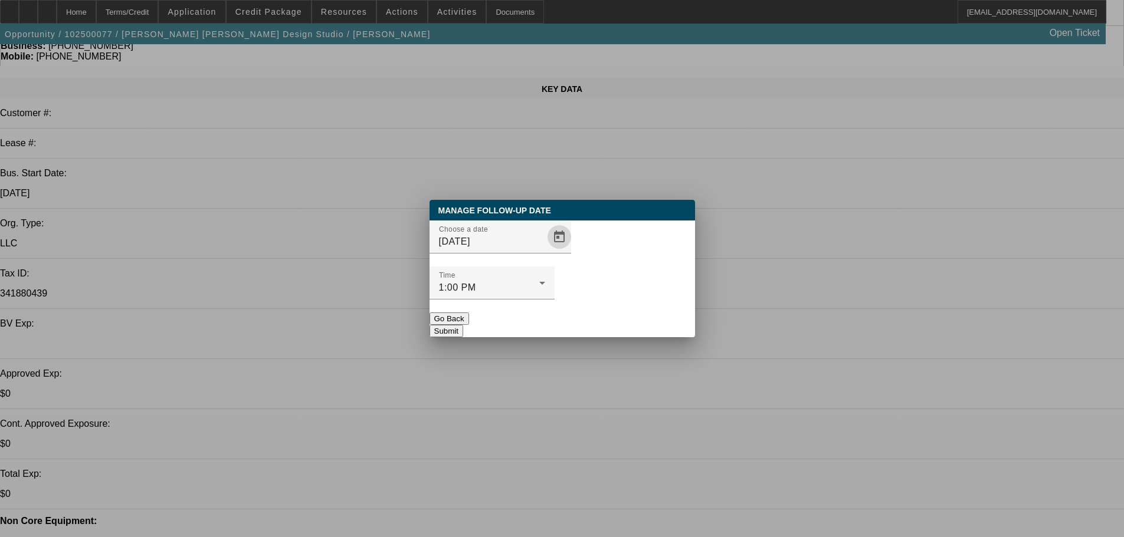
click at [463, 325] on button "Submit" at bounding box center [447, 331] width 34 height 12
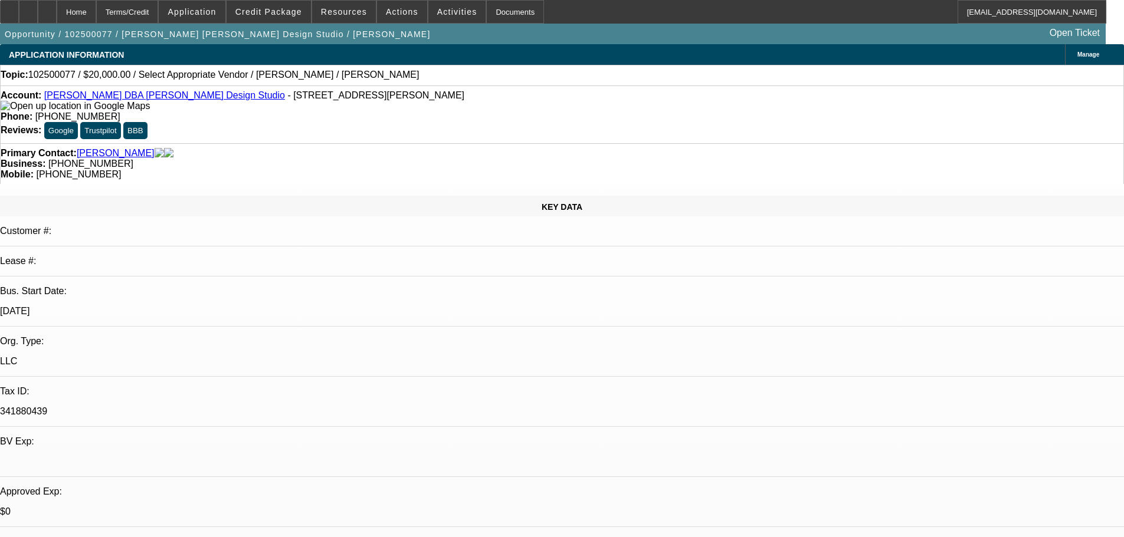
scroll to position [118, 0]
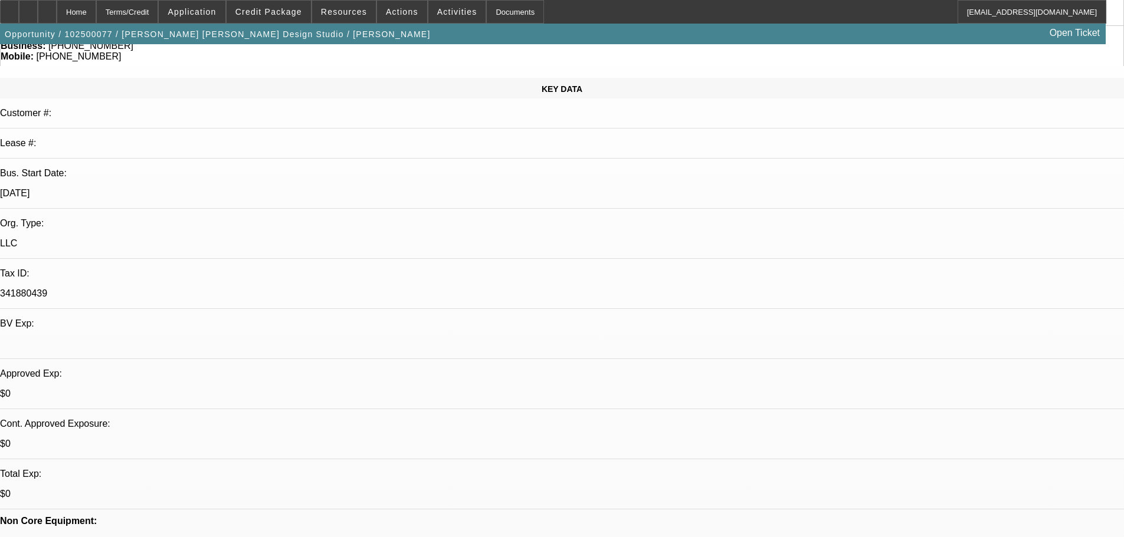
radio input "true"
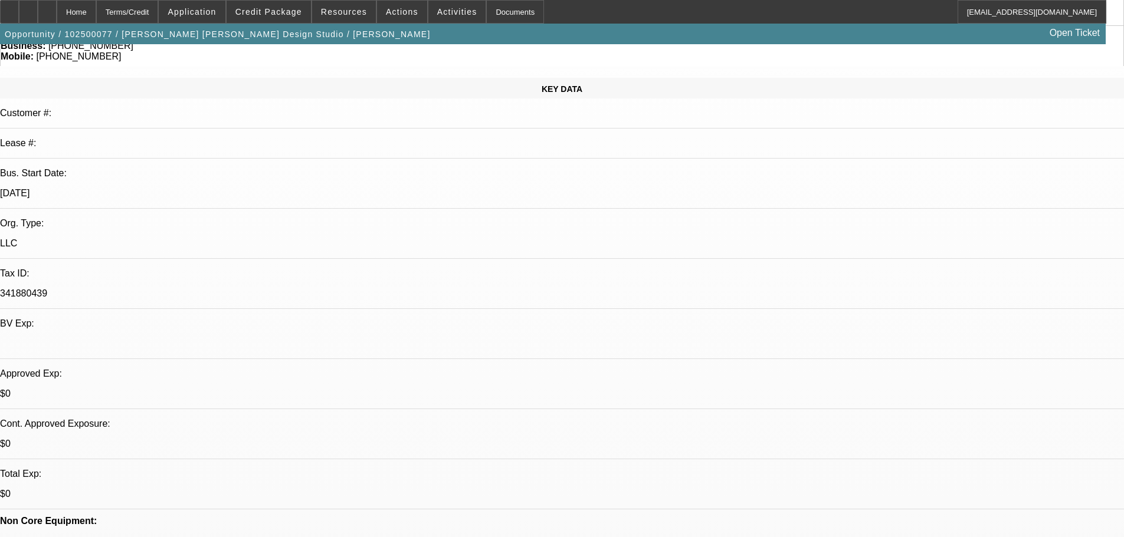
type textarea "0"
type textarea "10/13- auto repossession, divorce, wifes name"
radio input "true"
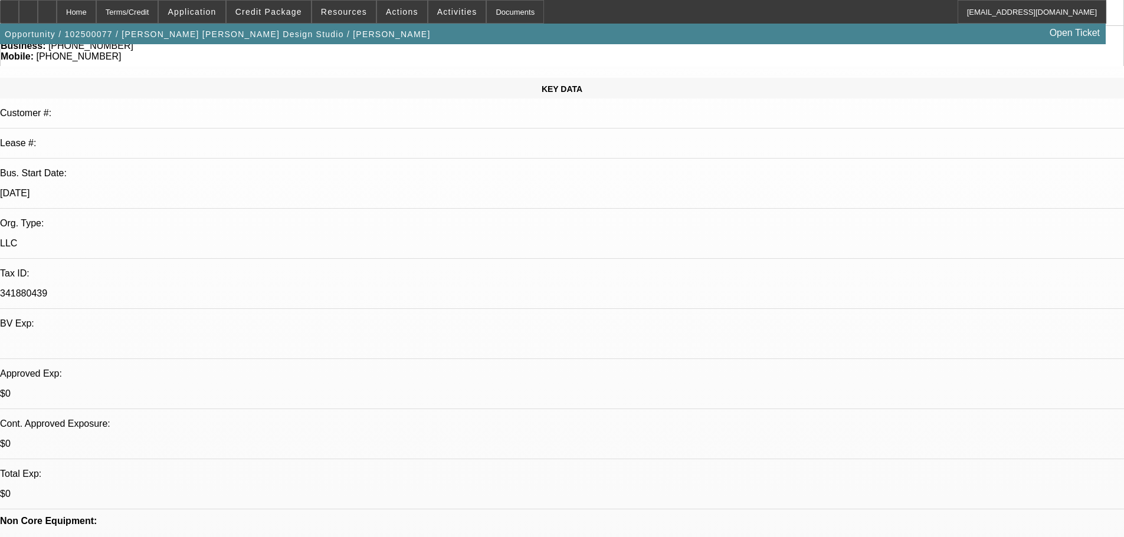
radio input "true"
type textarea "getting a 6 color and a 4 color, shipping not on quote. 2 machines plus equip u…"
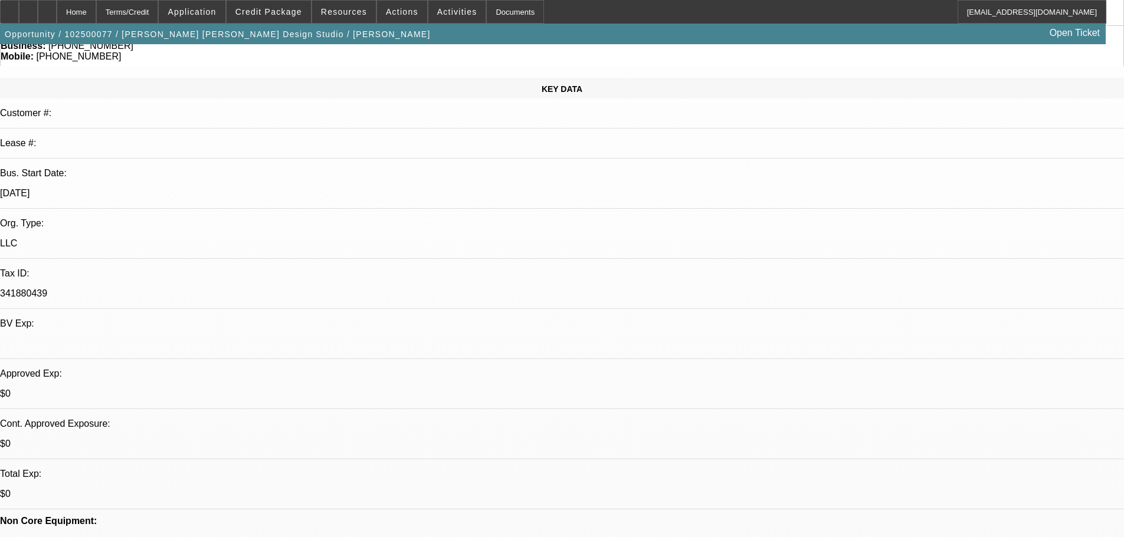
radio input "true"
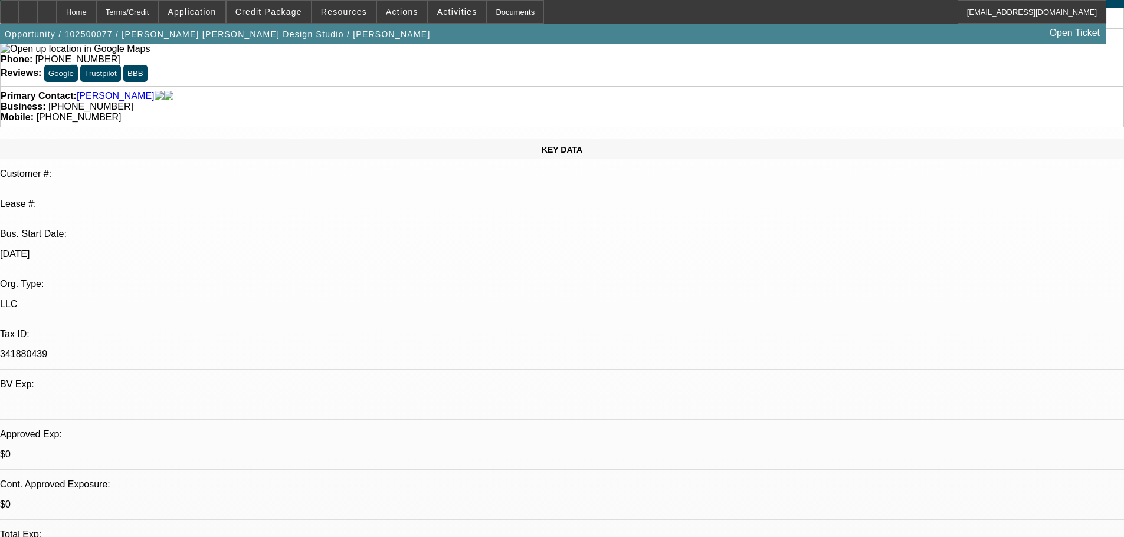
scroll to position [0, 0]
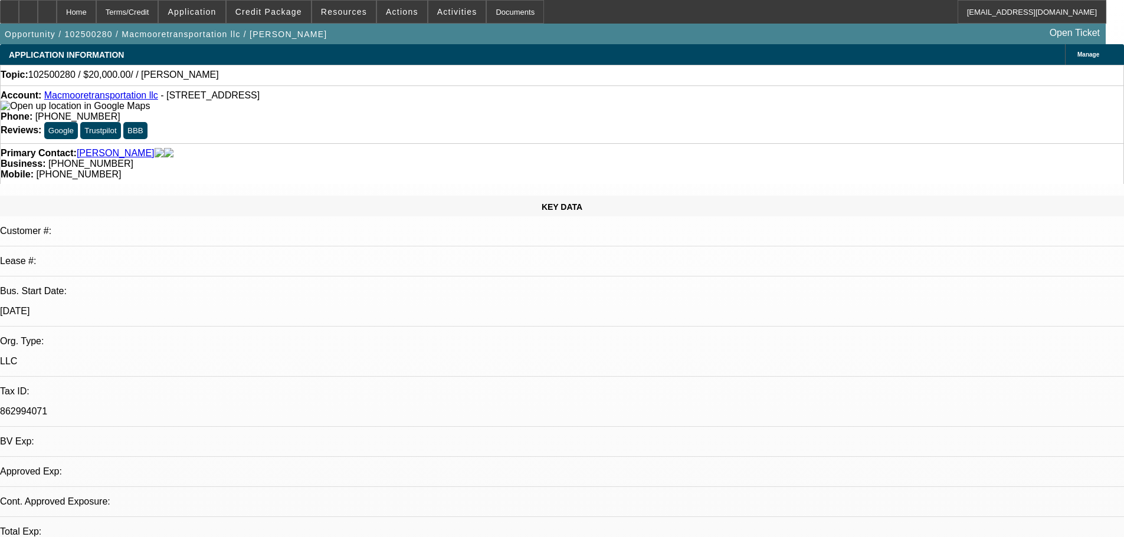
select select "0"
select select "2"
select select "0.1"
select select "4"
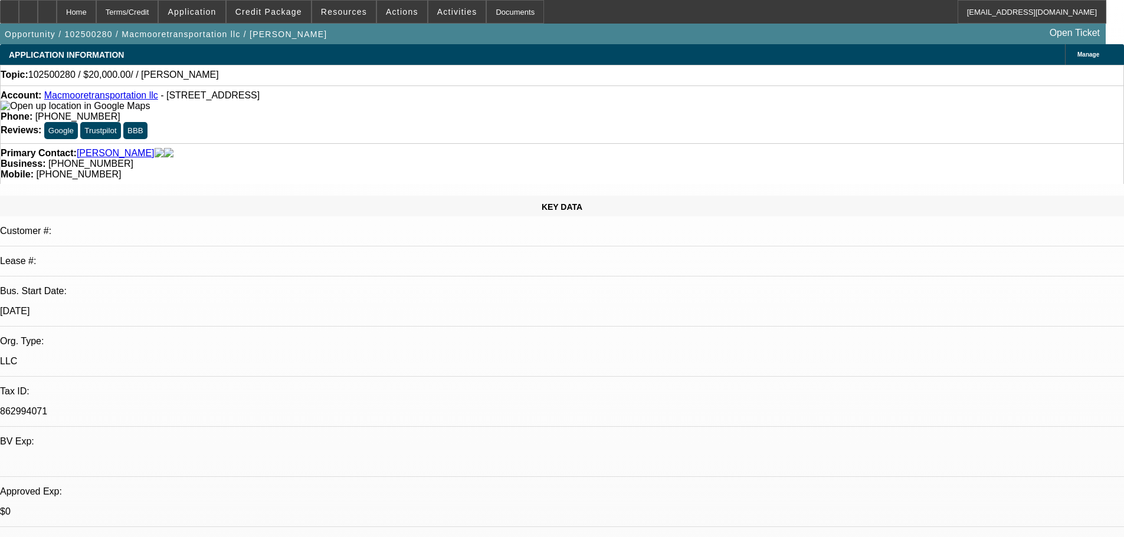
click at [101, 98] on link "Macmooretransportation llc" at bounding box center [101, 95] width 114 height 10
radio input "true"
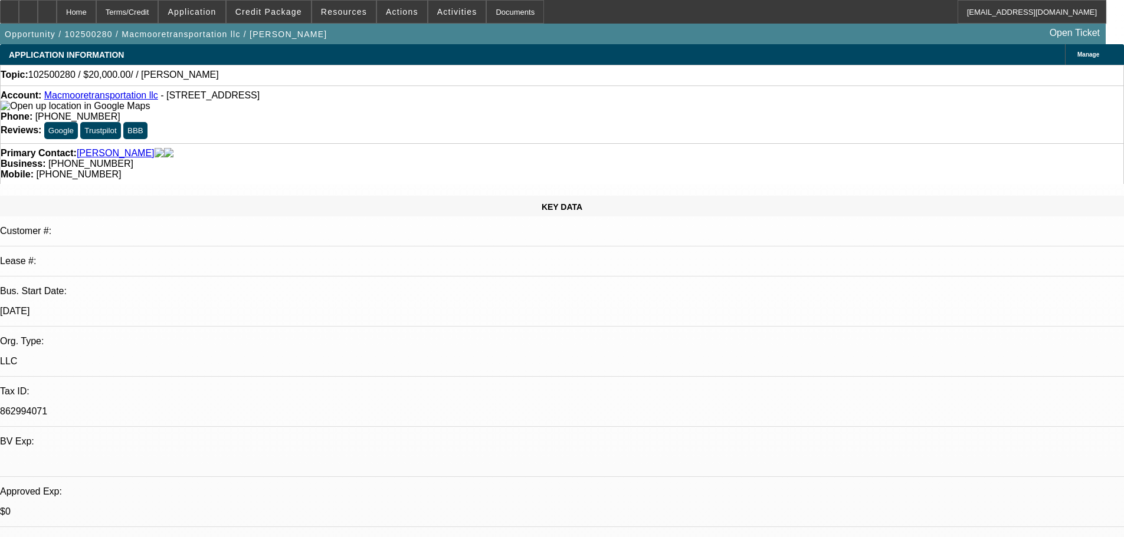
paste textarea "day cab. not picked out. $1200/month. Wants a trailer. NOT OTR. All instate. $2…"
type textarea "day cab. not picked out. $1200/month. Wants a trailer. NOT OTR. All instate. $2…"
radio input "true"
